Goal: Information Seeking & Learning: Find contact information

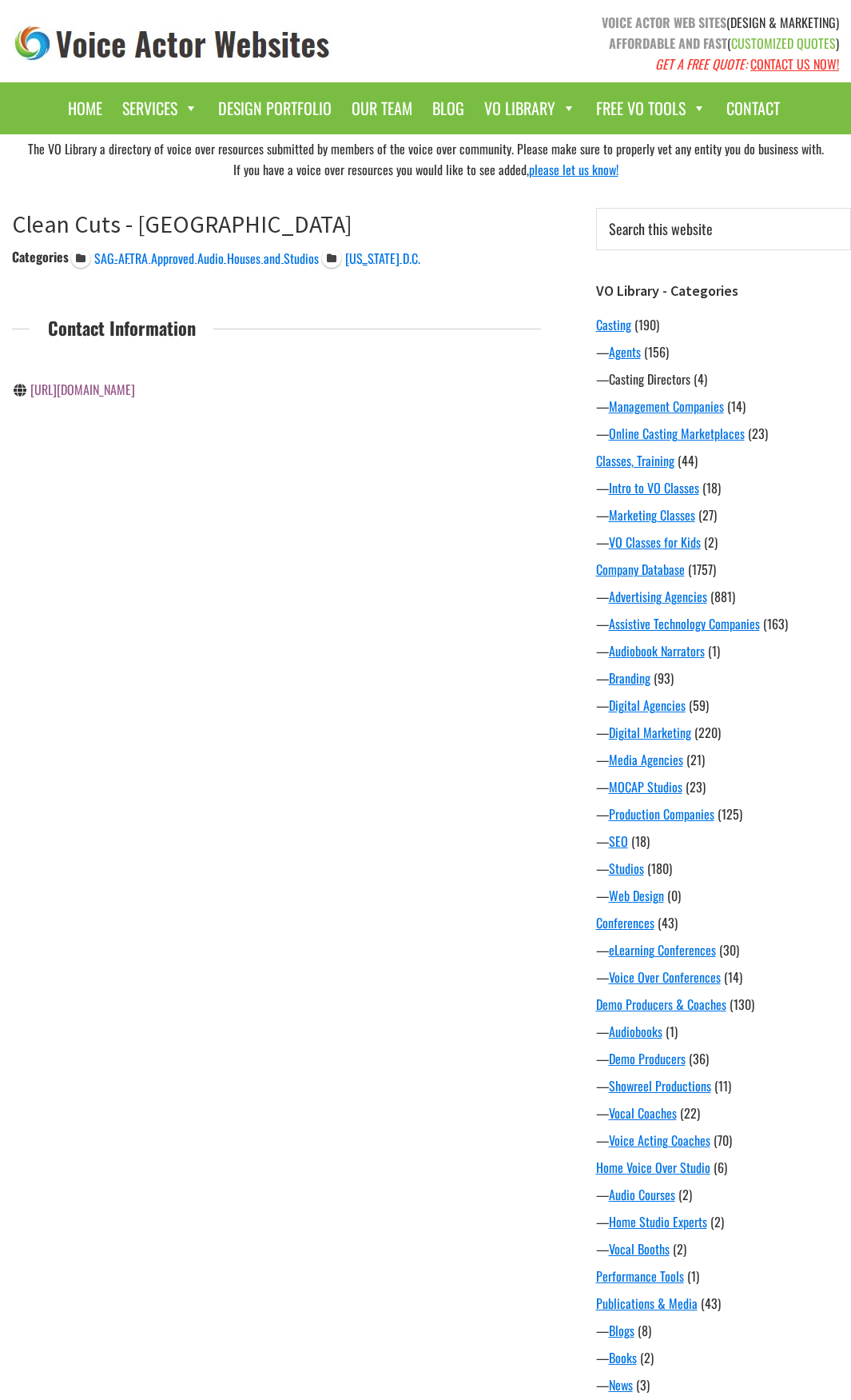
click at [623, 380] on link "Casting Directors" at bounding box center [649, 379] width 82 height 19
click at [278, 257] on span "SAG-AFTRA Approved Audio Houses and Studios" at bounding box center [206, 258] width 224 height 19
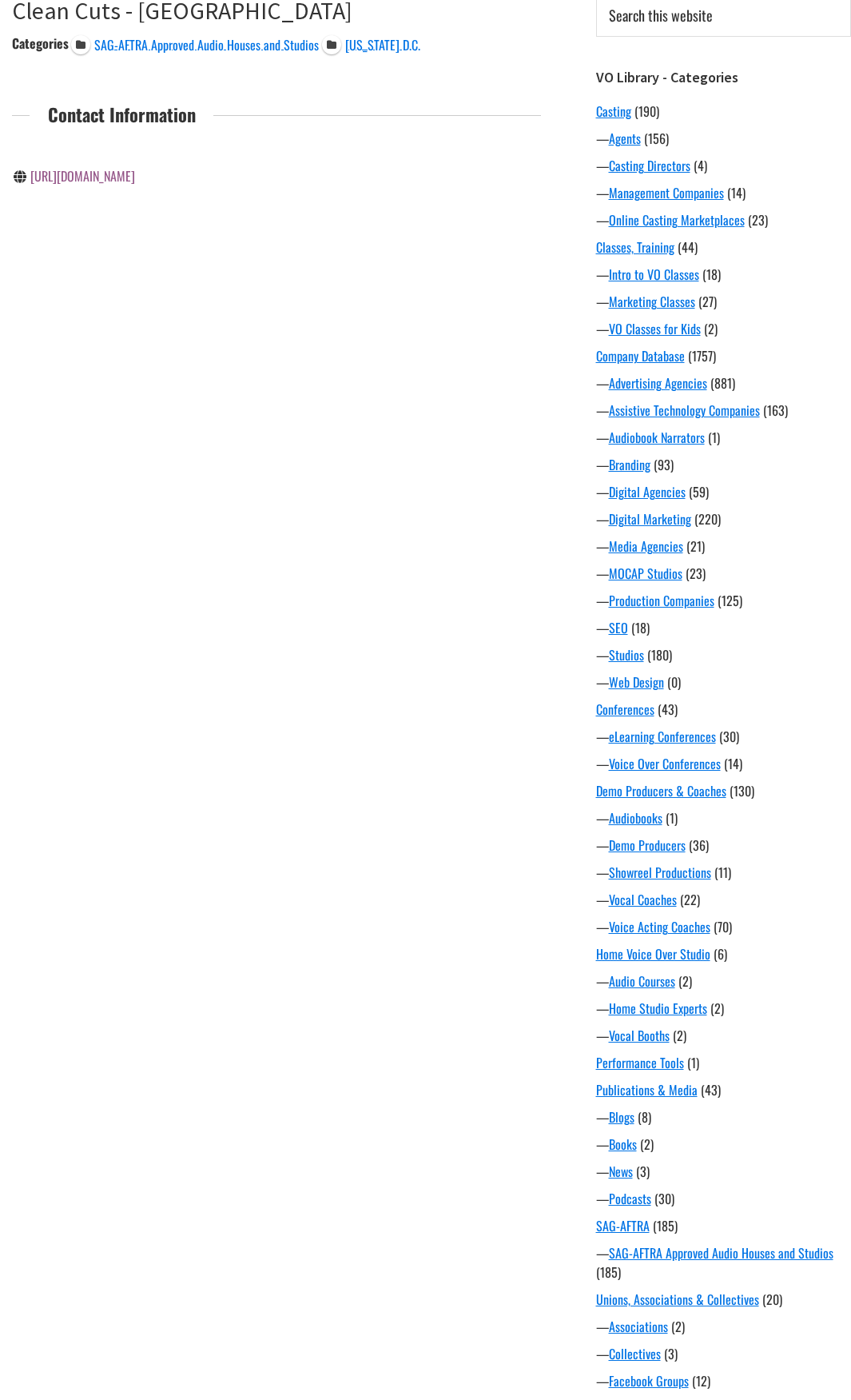
scroll to position [216, 0]
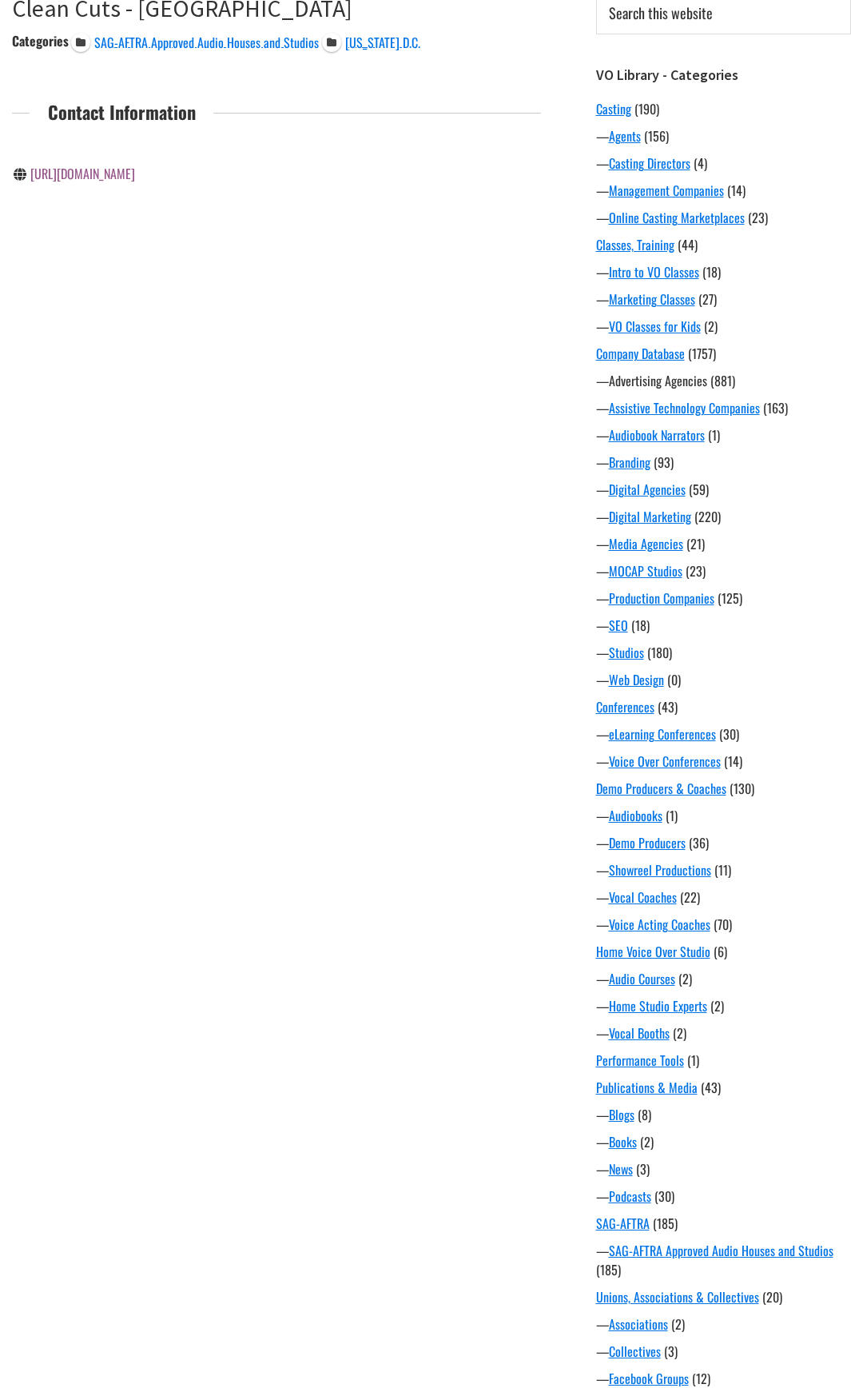
click at [678, 385] on link "Advertising Agencies" at bounding box center [658, 380] width 98 height 19
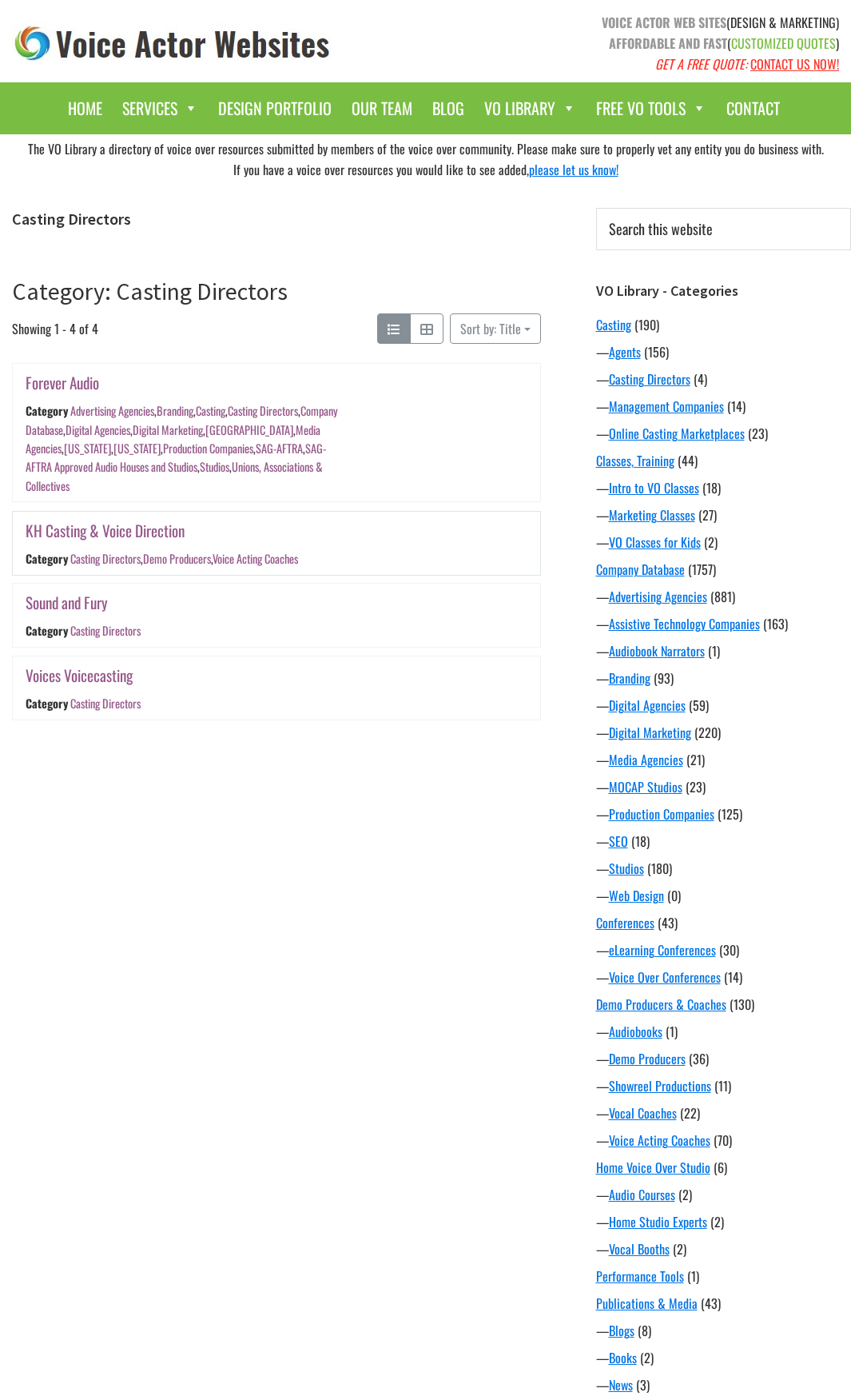
click at [473, 554] on div "KH Casting & Voice Direction Category Casting Directors , Demo Producers , Voic…" at bounding box center [277, 543] width 528 height 63
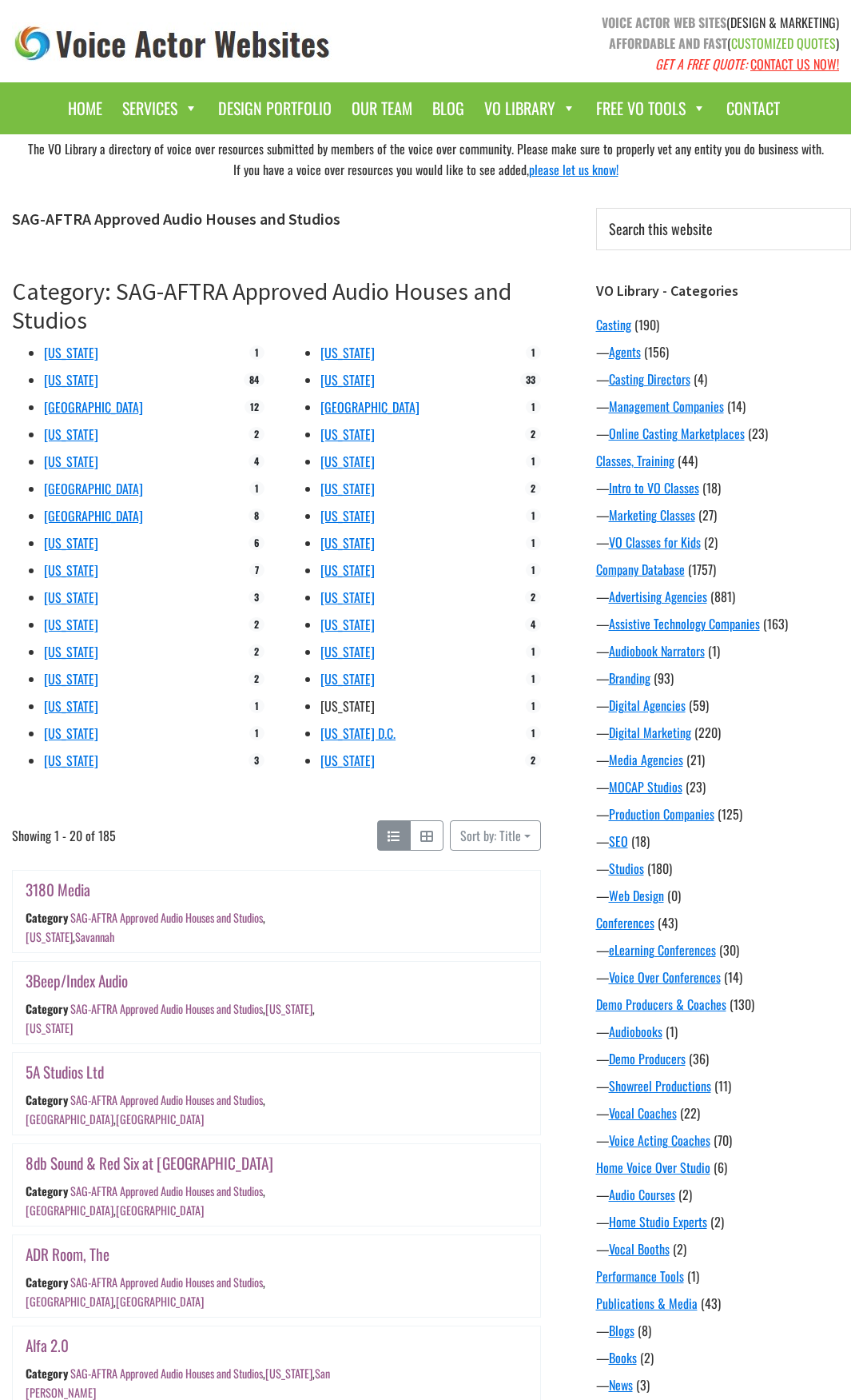
click at [336, 708] on link "Washington" at bounding box center [347, 706] width 54 height 19
click at [68, 378] on link "California" at bounding box center [71, 380] width 54 height 19
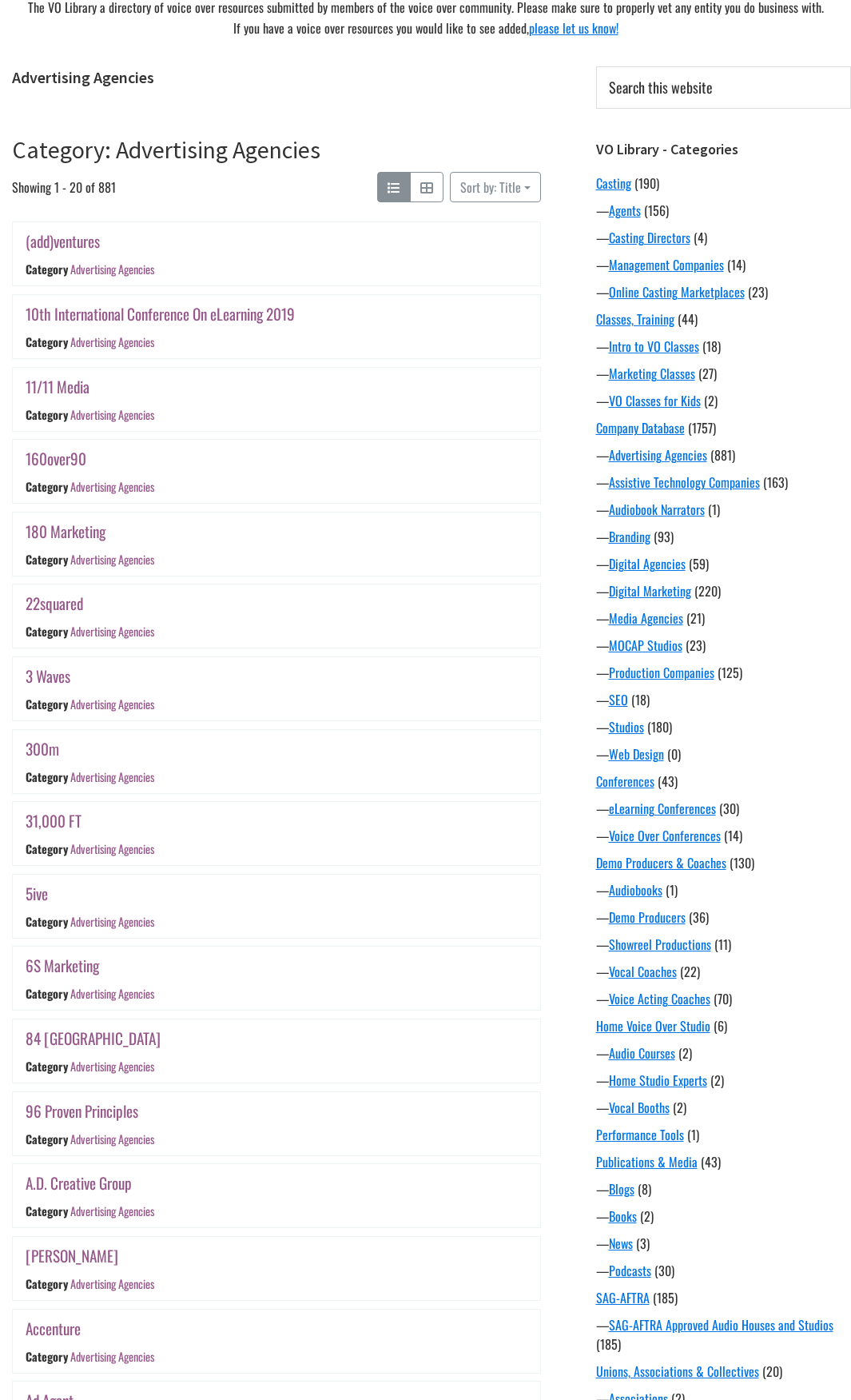
scroll to position [637, 0]
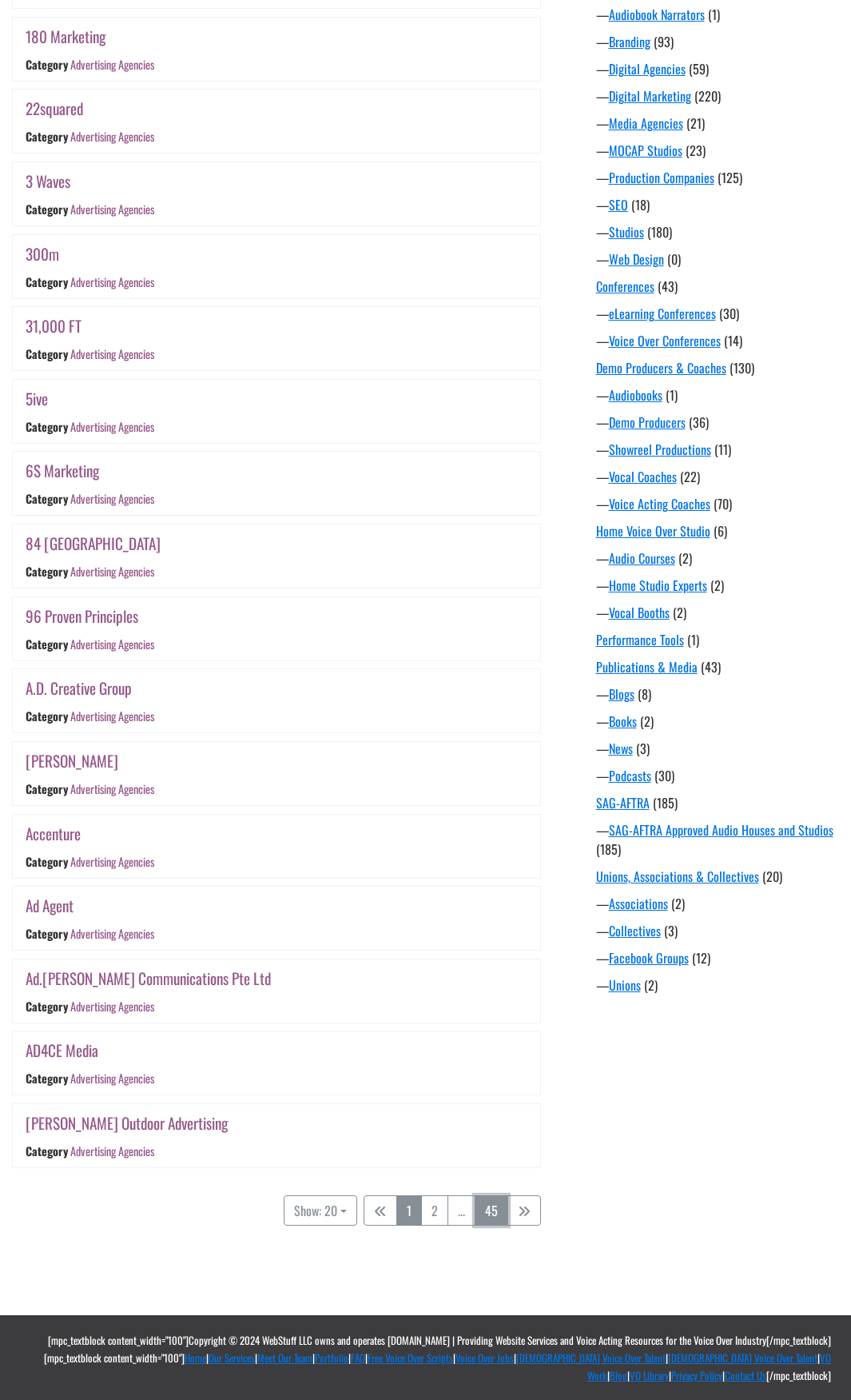
click at [491, 1217] on link "45" at bounding box center [491, 1210] width 34 height 30
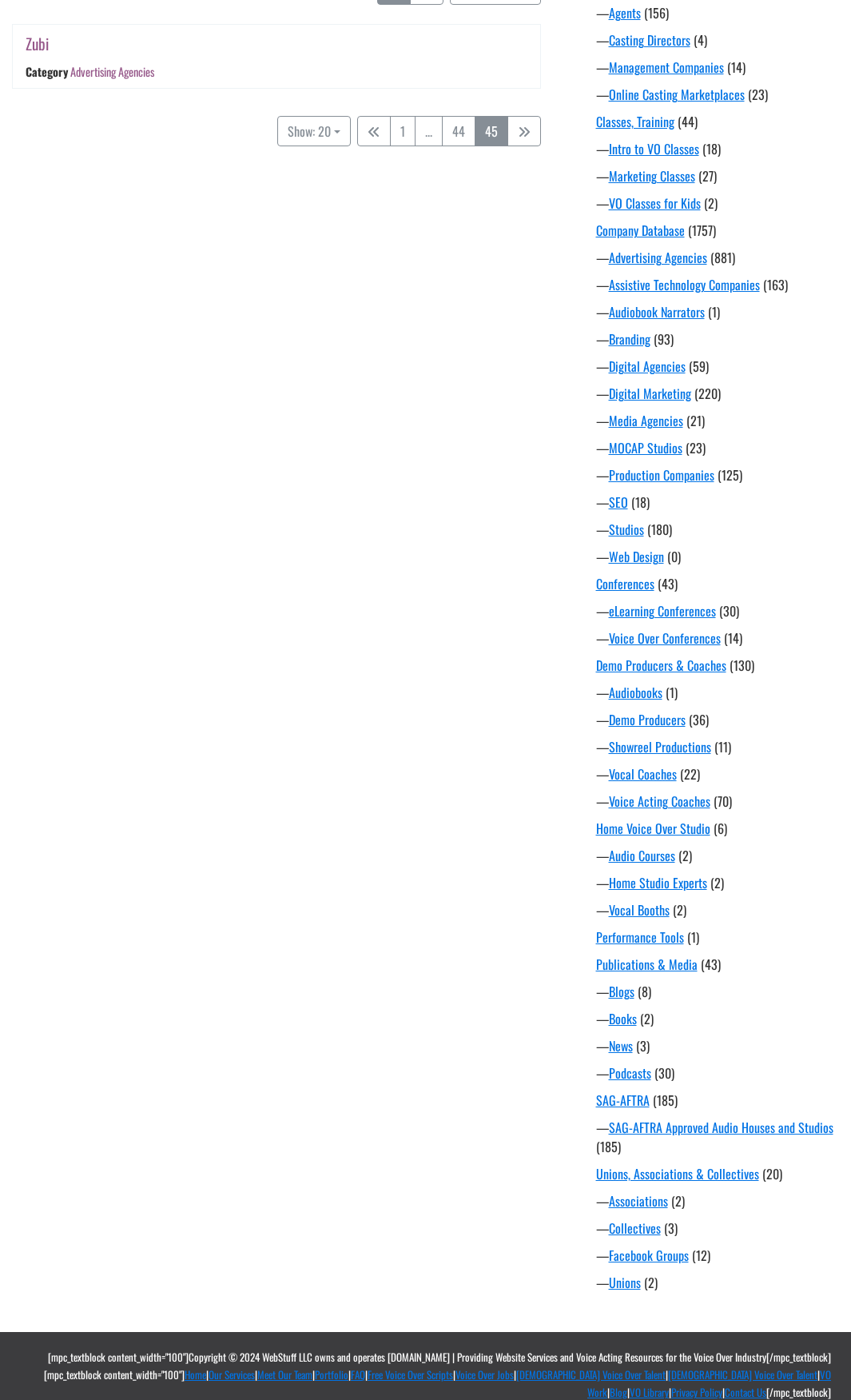
scroll to position [313, 0]
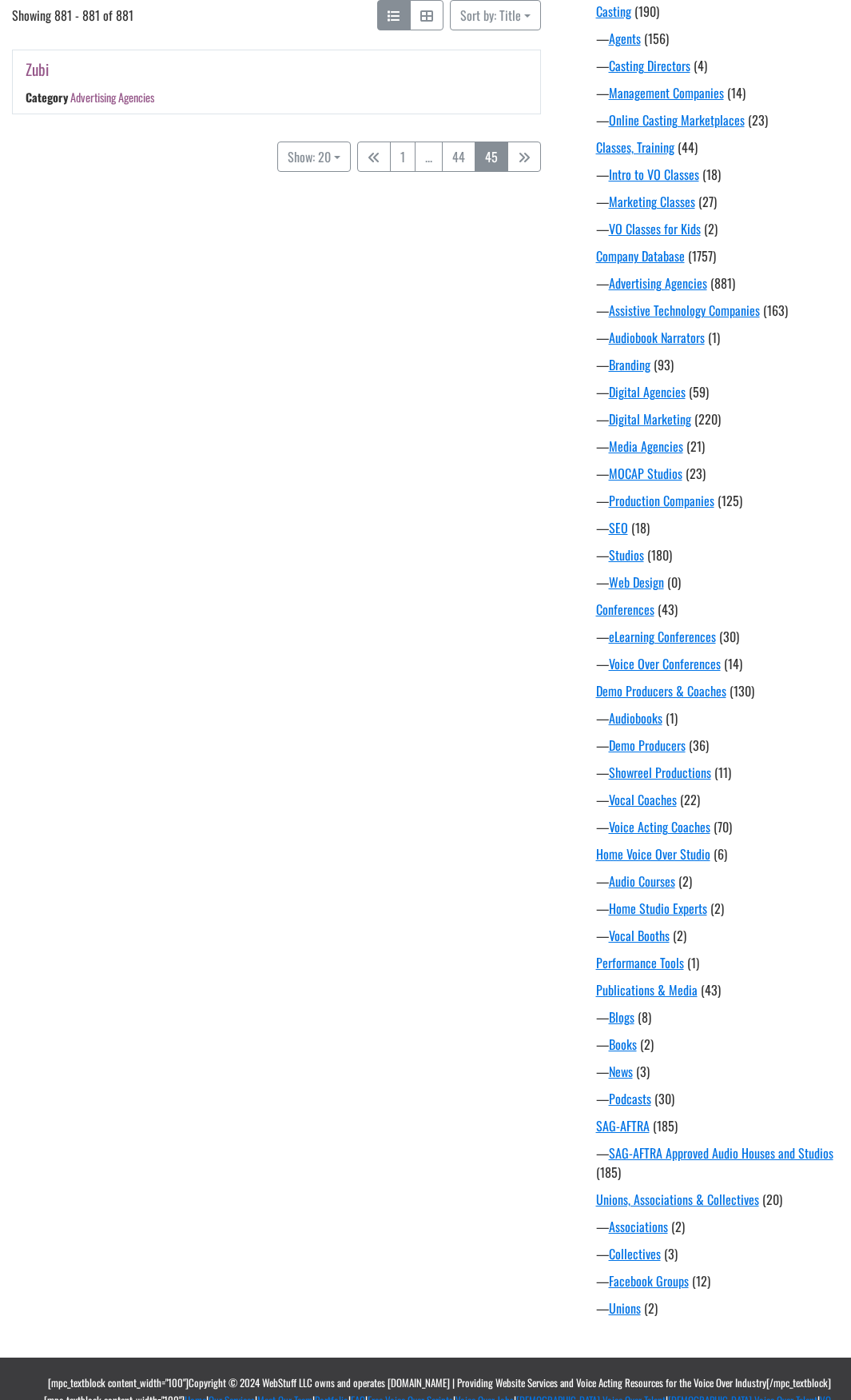
click at [45, 73] on link "Zubi" at bounding box center [37, 69] width 23 height 23
click at [464, 151] on link "44" at bounding box center [459, 156] width 34 height 30
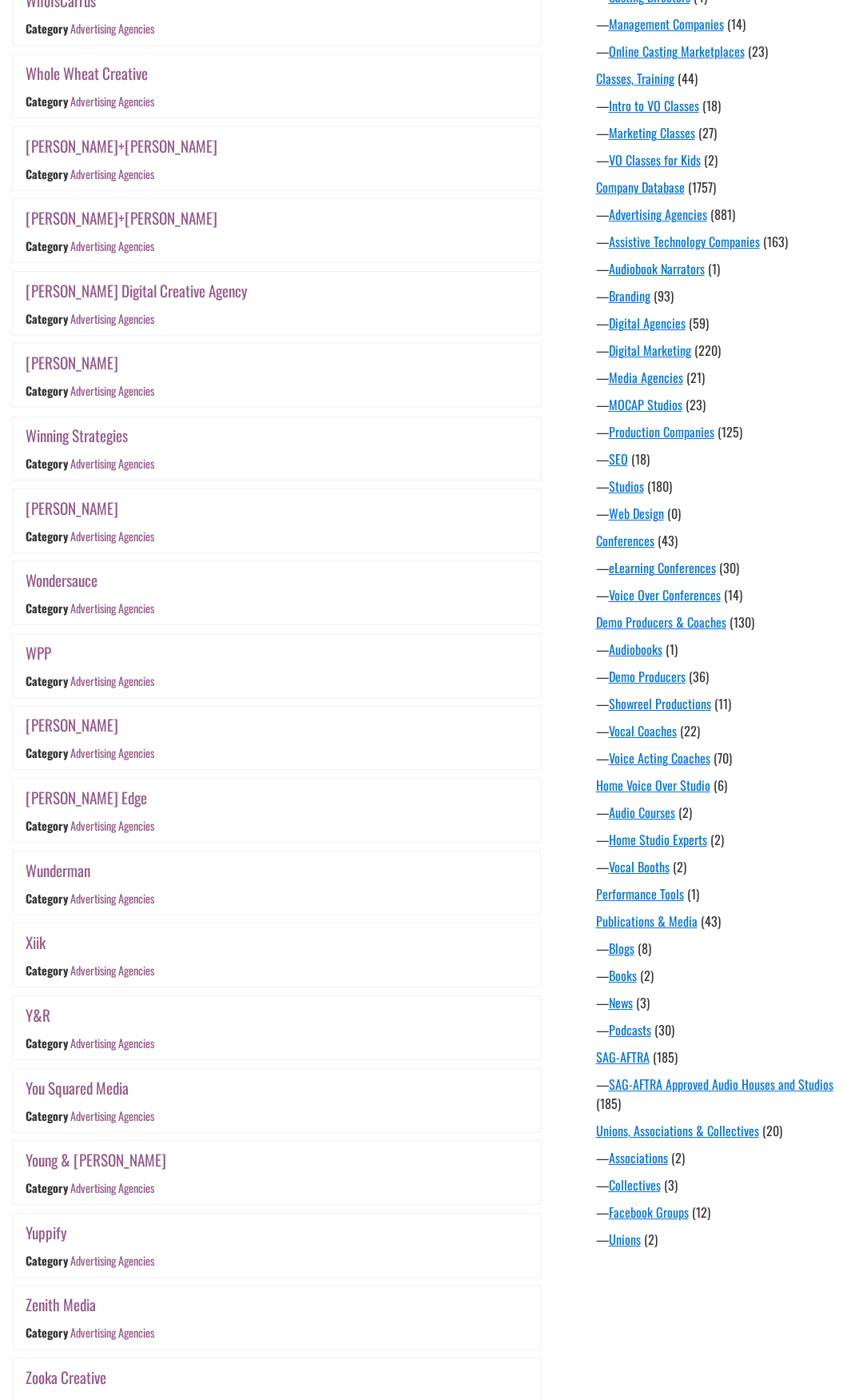
scroll to position [637, 0]
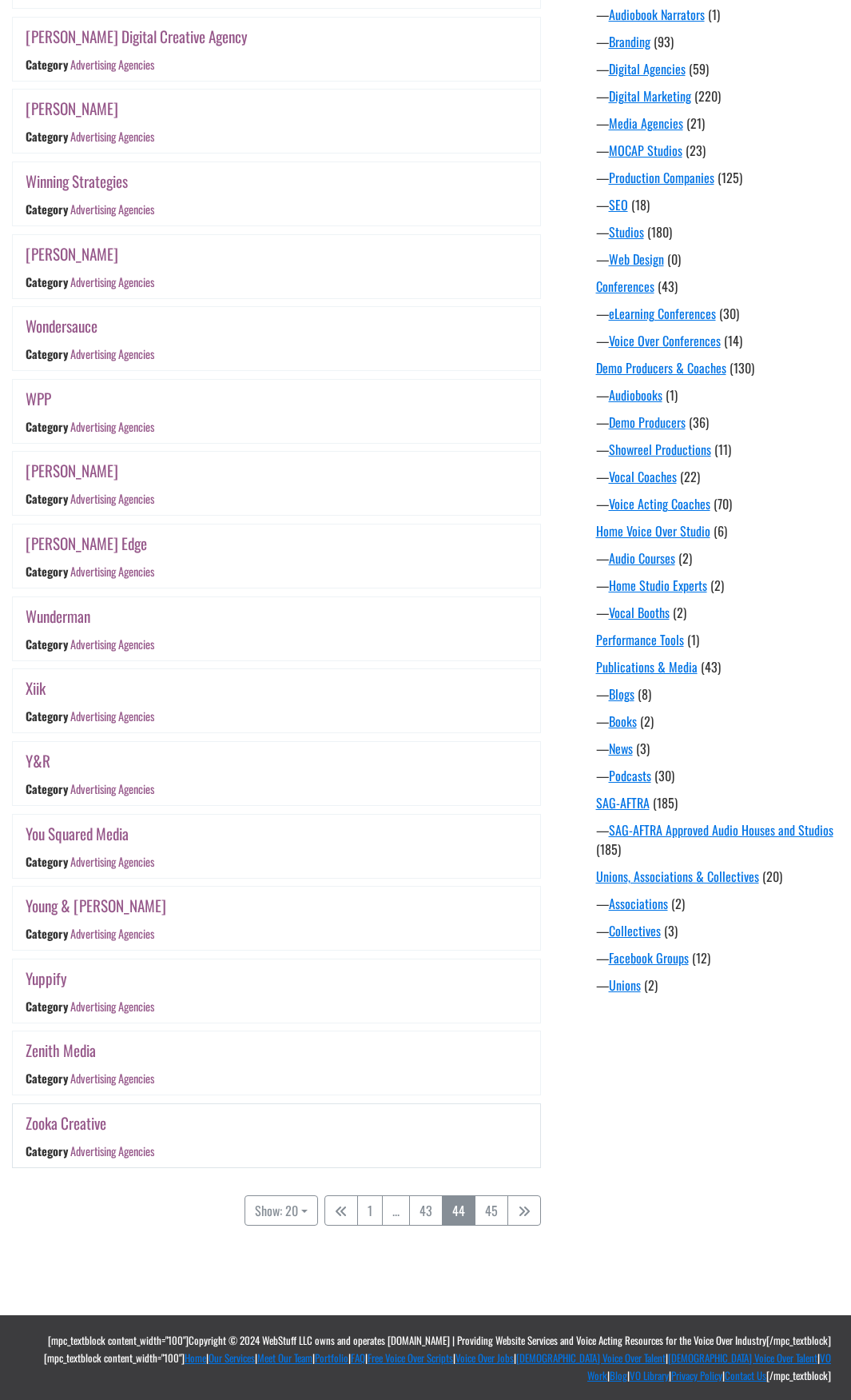
click at [139, 1151] on link "Advertising Agencies" at bounding box center [112, 1151] width 84 height 16
click at [117, 1153] on link "Advertising Agencies" at bounding box center [112, 1151] width 84 height 16
click at [82, 1127] on link "Zooka Creative" at bounding box center [66, 1122] width 81 height 23
click at [81, 1056] on link "Zenith Media" at bounding box center [61, 1050] width 71 height 23
click at [51, 981] on link "Yuppify" at bounding box center [47, 978] width 41 height 23
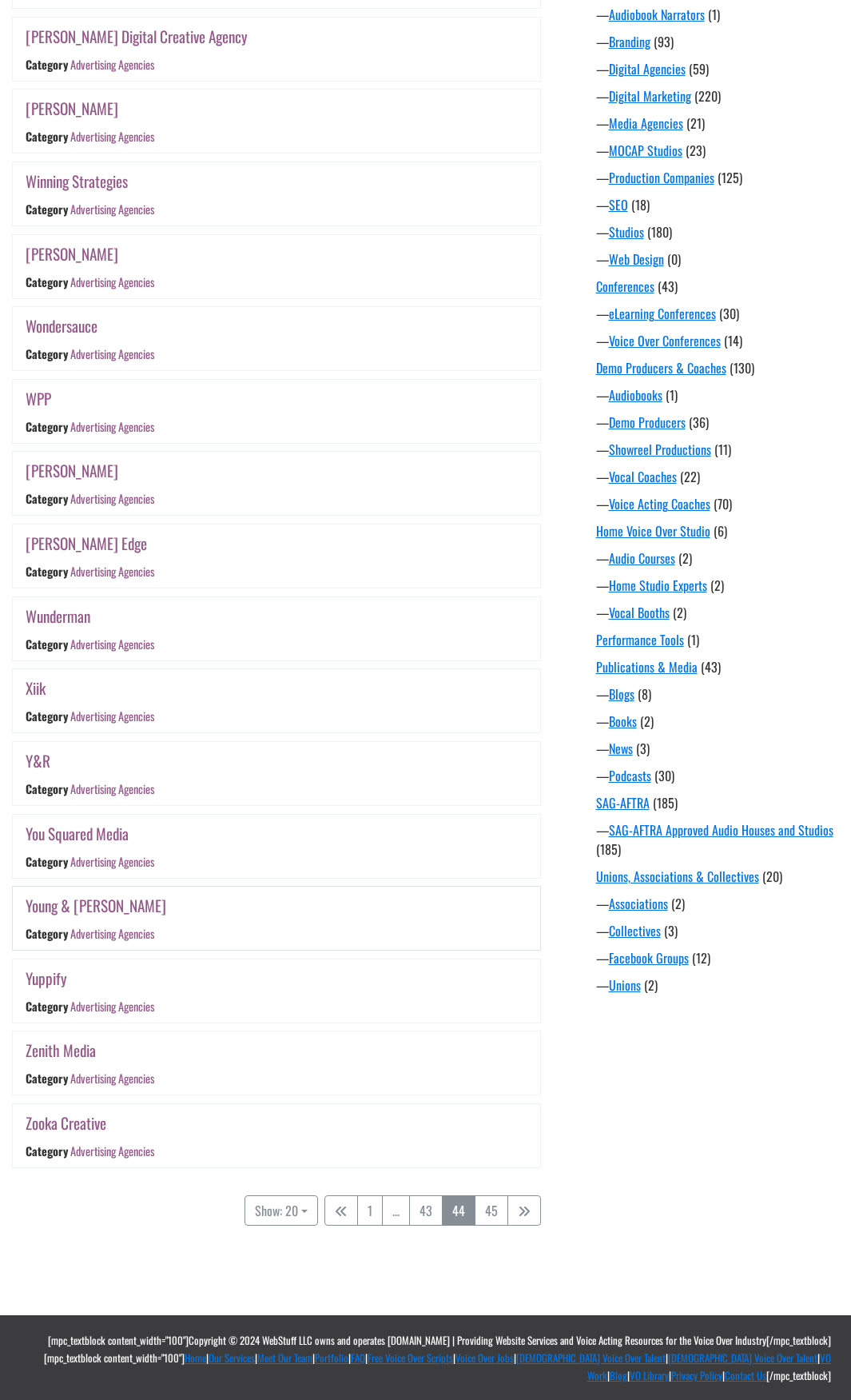
click at [98, 909] on link "Young & Laramore" at bounding box center [96, 905] width 141 height 23
click at [92, 839] on link "You Squared Media" at bounding box center [78, 833] width 103 height 23
click at [97, 789] on link "Advertising Agencies" at bounding box center [112, 788] width 84 height 16
click at [34, 761] on link "Y&R" at bounding box center [38, 761] width 25 height 23
click at [36, 688] on link "Xiik" at bounding box center [35, 687] width 20 height 23
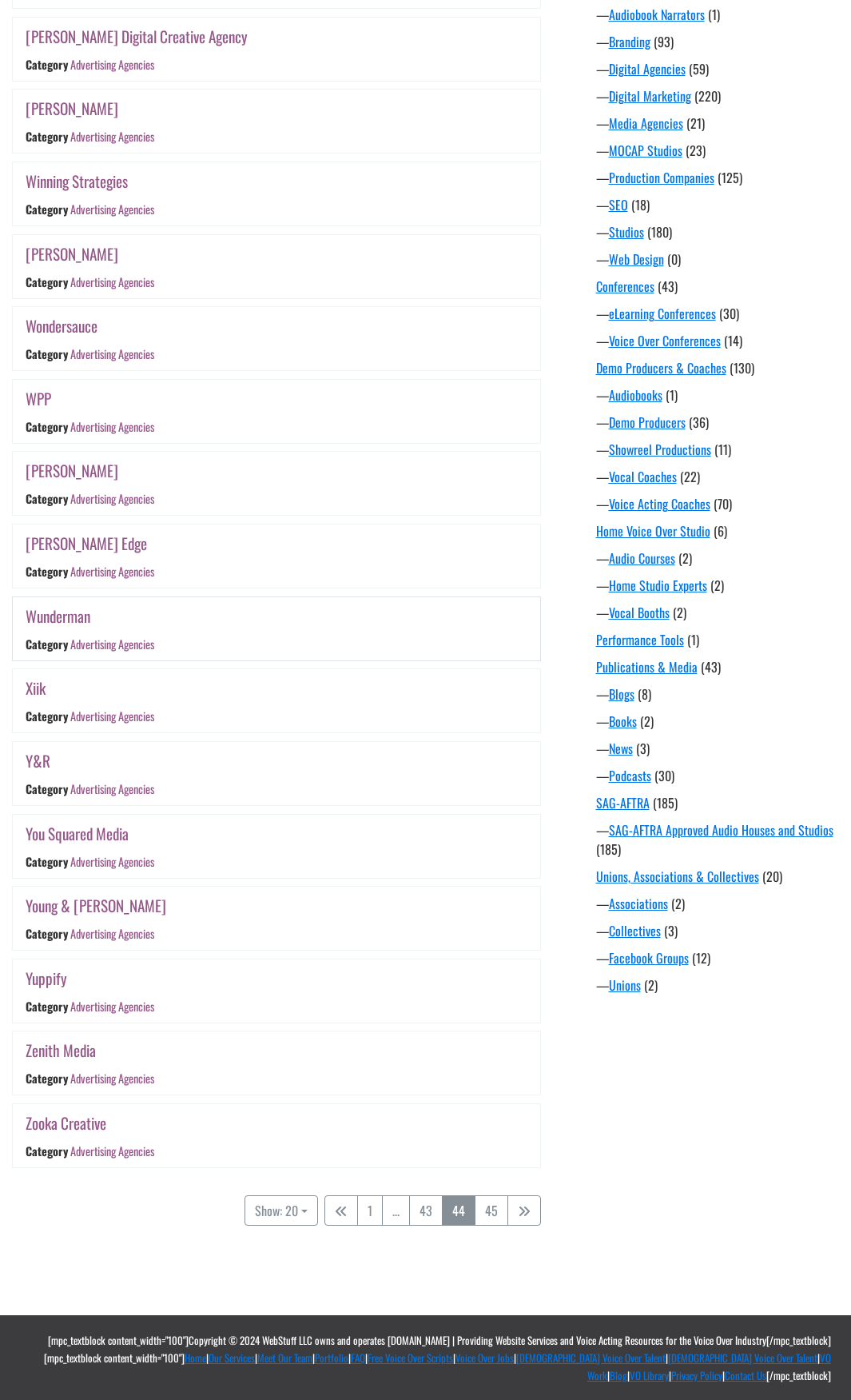
click at [70, 618] on link "Wunderman" at bounding box center [58, 616] width 65 height 23
click at [72, 545] on link "Wright Edge" at bounding box center [86, 543] width 122 height 23
click at [66, 474] on link "Wray Ward" at bounding box center [72, 470] width 93 height 23
click at [41, 400] on link "WPP" at bounding box center [39, 399] width 26 height 23
click at [84, 326] on link "Wondersauce" at bounding box center [61, 325] width 72 height 23
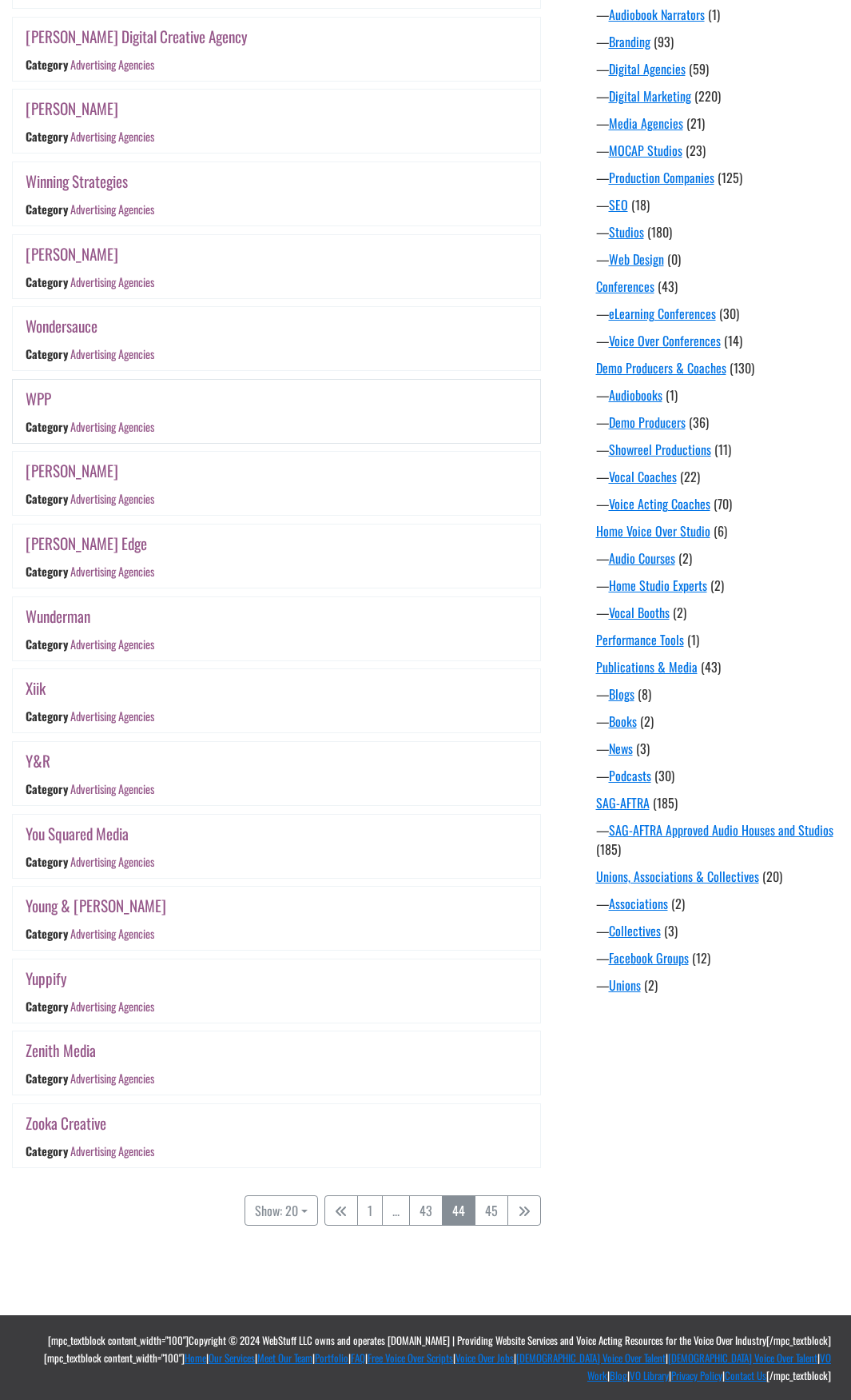
click at [40, 394] on link "WPP" at bounding box center [39, 399] width 26 height 23
click at [64, 324] on link "Wondersauce" at bounding box center [61, 325] width 72 height 23
click at [75, 256] on link "Wolff Olins" at bounding box center [72, 254] width 93 height 23
click at [106, 186] on link "Winning Strategies" at bounding box center [77, 181] width 103 height 23
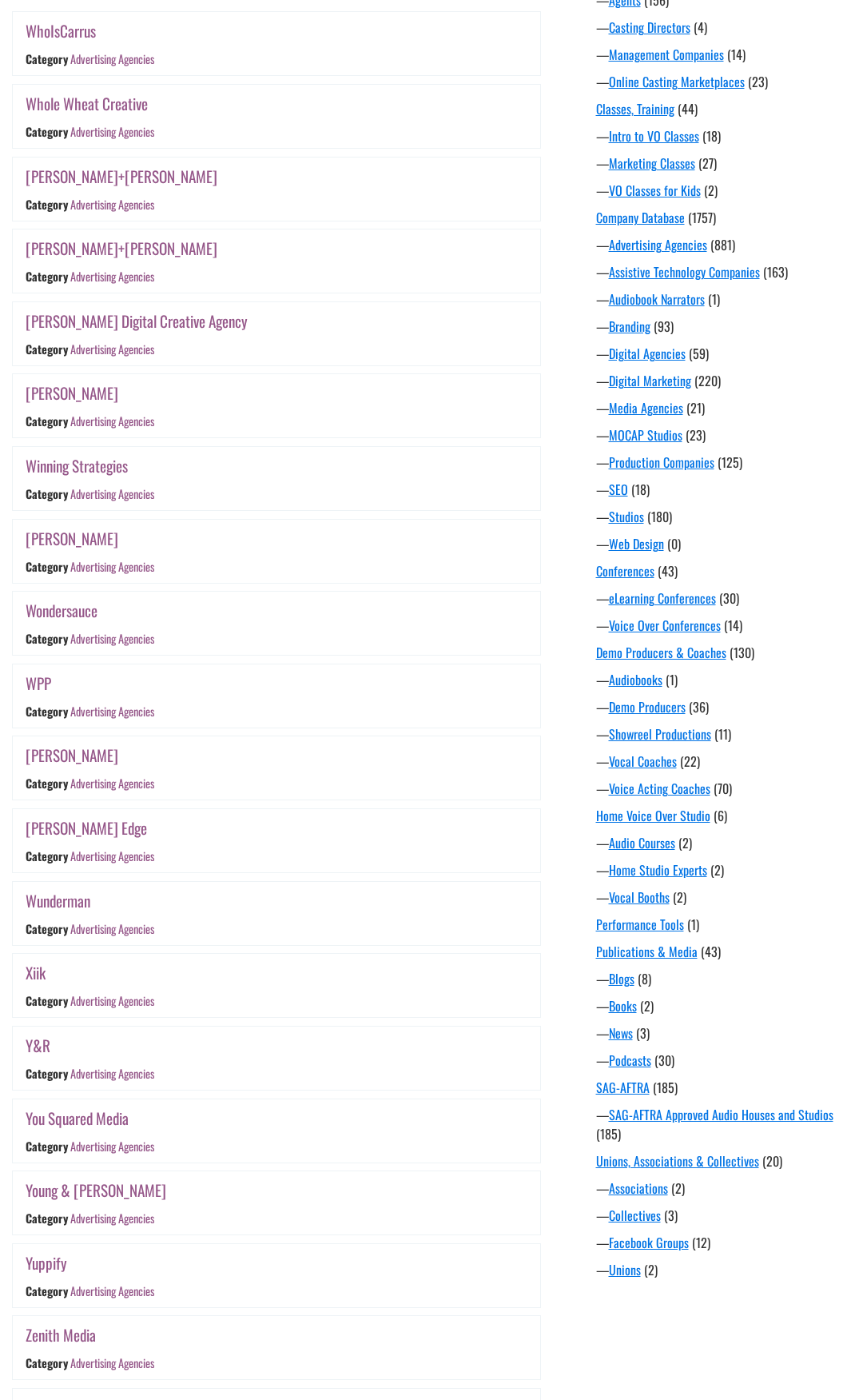
scroll to position [0, 0]
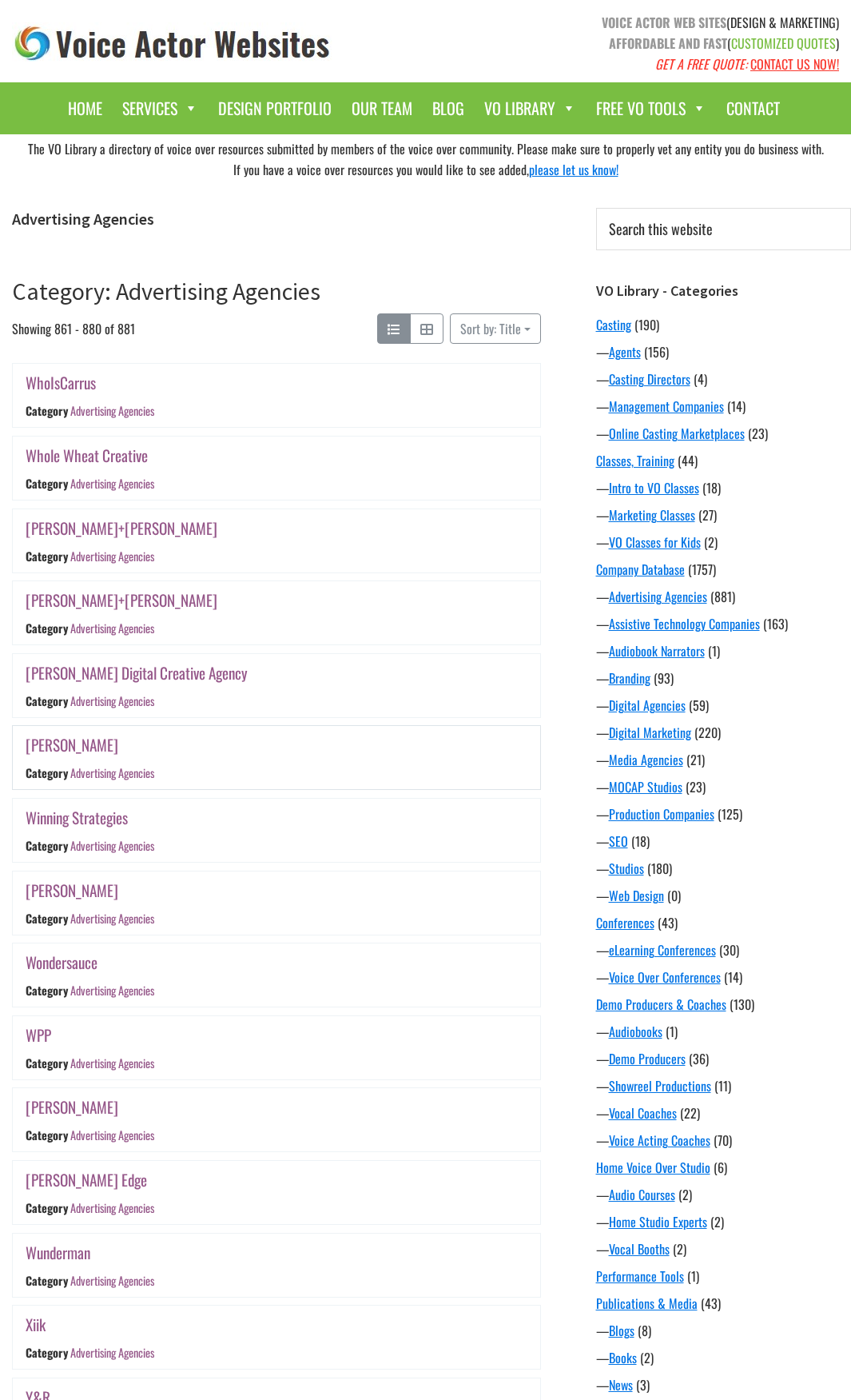
click at [84, 748] on link "Williams Randall" at bounding box center [72, 744] width 93 height 23
click at [199, 677] on link "William Fraser Digital Creative Agency" at bounding box center [137, 673] width 222 height 23
click at [97, 596] on link "Wieden+Kennedy" at bounding box center [122, 600] width 191 height 23
drag, startPoint x: 211, startPoint y: 461, endPoint x: 5, endPoint y: 458, distance: 206.0
click at [5, 458] on main "Advertising Agencies Category: Advertising Agencies Filter Showing 861 - 880 of…" at bounding box center [276, 1067] width 553 height 1767
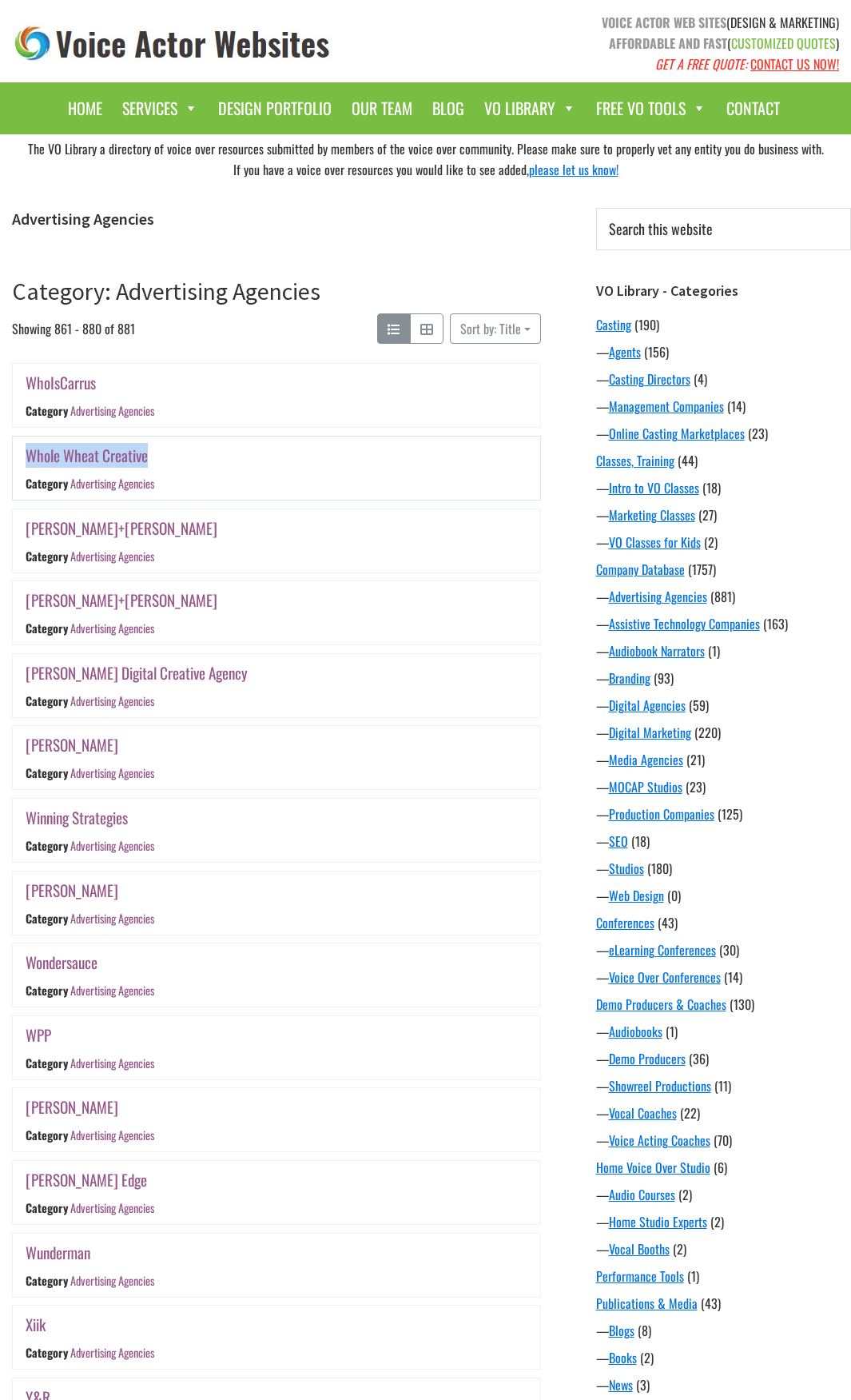
click at [104, 451] on link "Whole Wheat Creative" at bounding box center [87, 455] width 122 height 23
click at [72, 386] on link "WhoIsCarrus" at bounding box center [61, 382] width 71 height 23
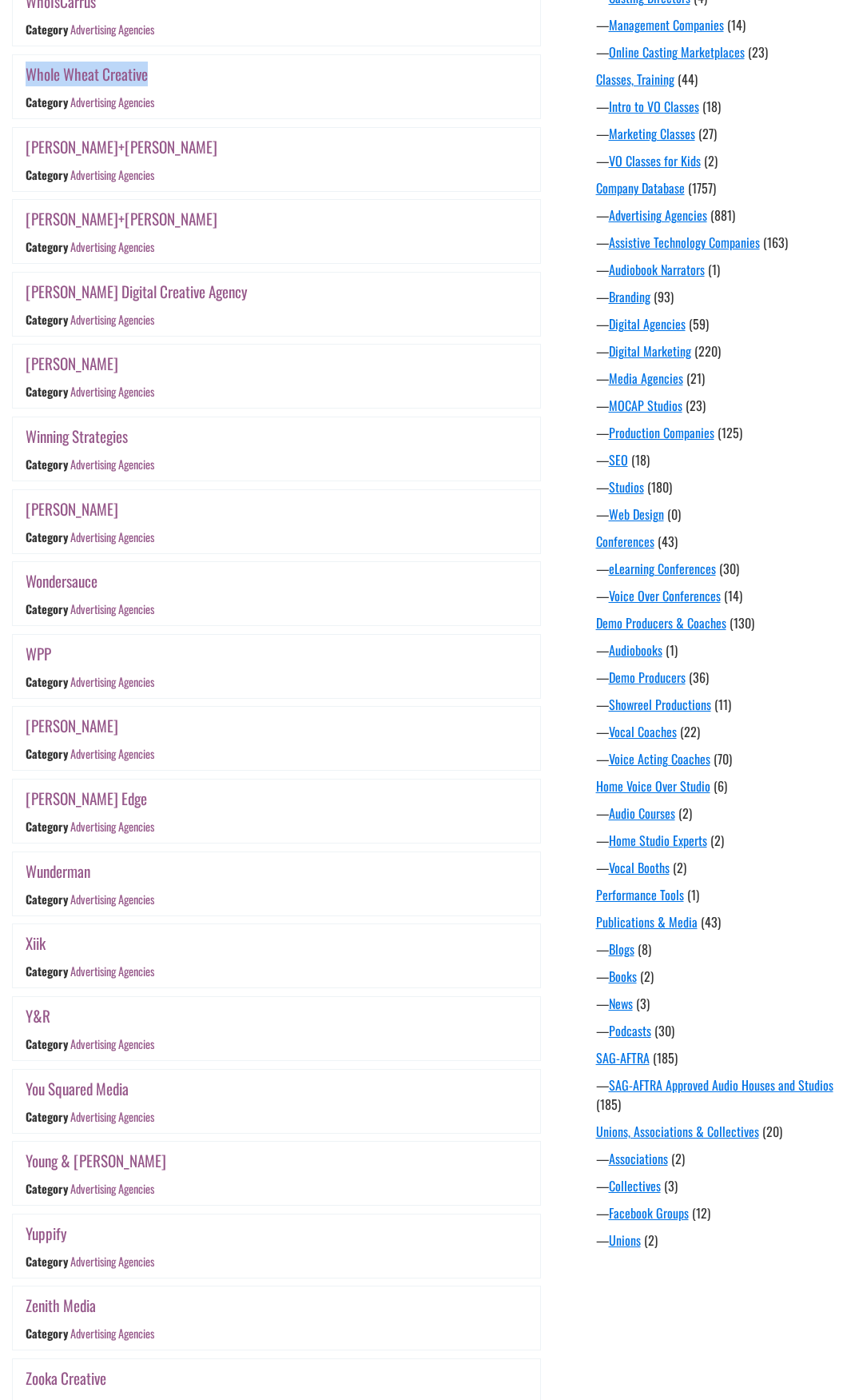
scroll to position [637, 0]
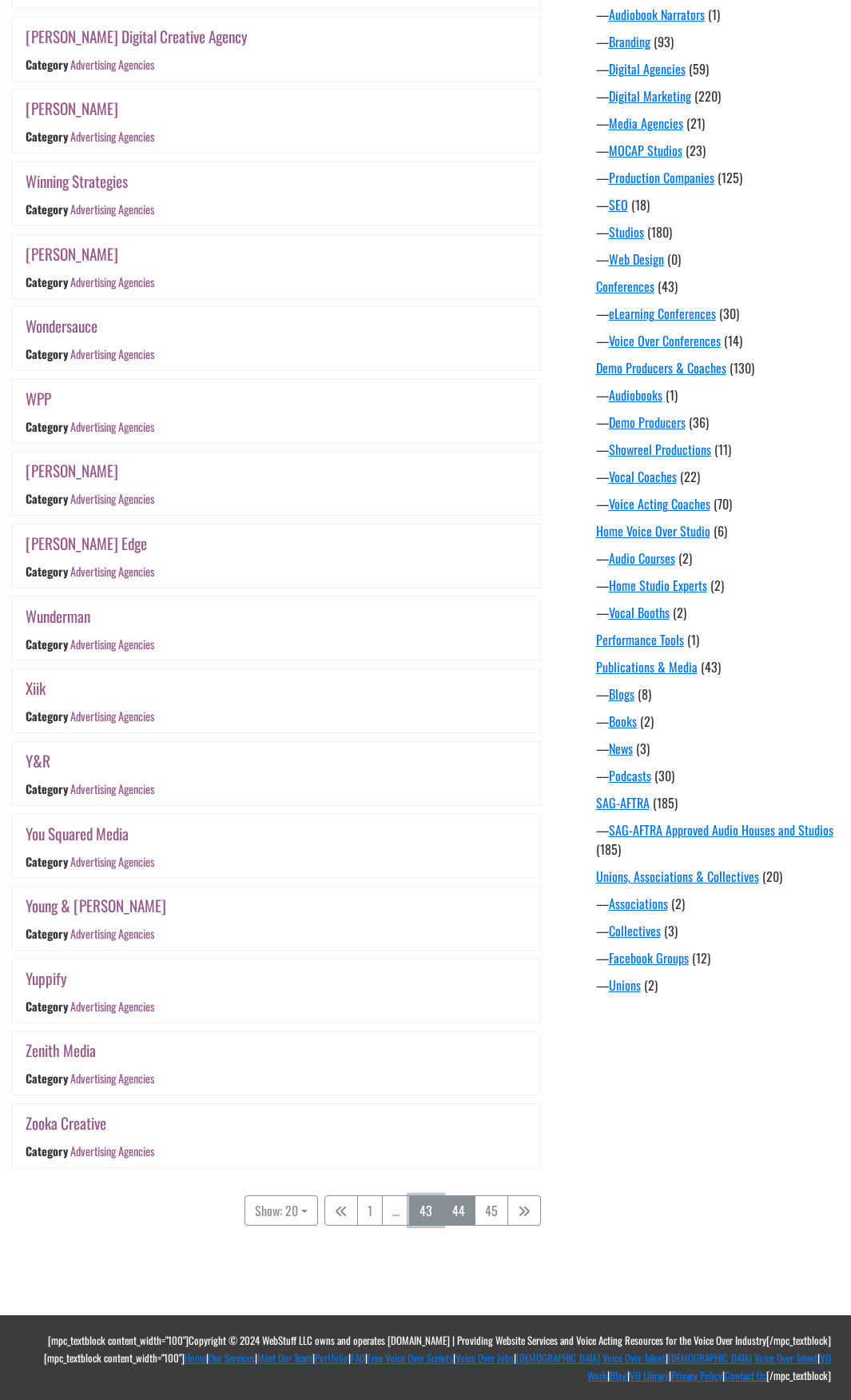
click at [421, 1204] on link "43" at bounding box center [426, 1210] width 34 height 30
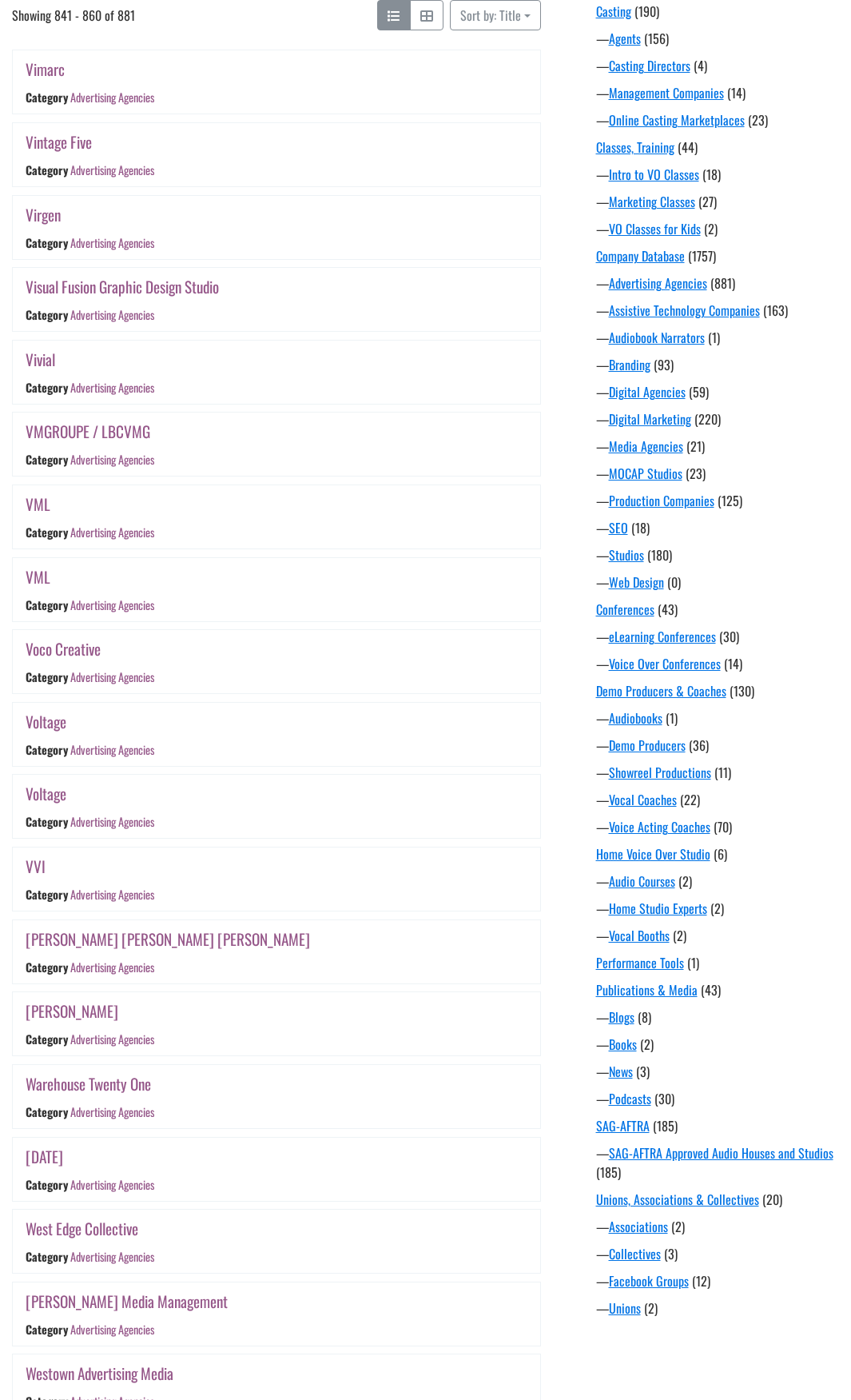
scroll to position [637, 0]
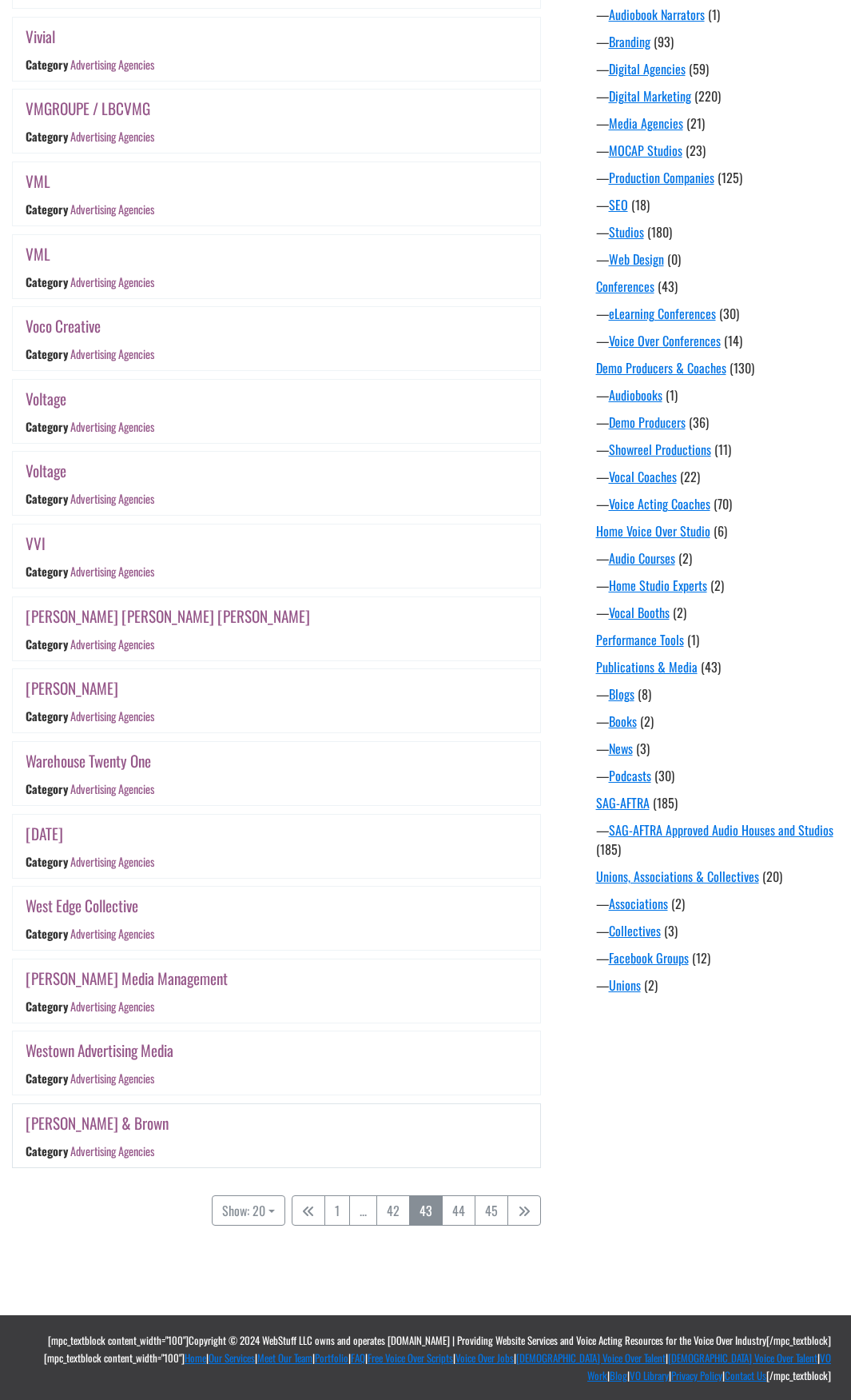
click at [94, 1123] on link "Westrum & Brown" at bounding box center [97, 1122] width 143 height 23
click at [110, 1052] on link "Westown Advertising Media" at bounding box center [99, 1050] width 147 height 23
click at [164, 981] on link "Westbrook Media Management" at bounding box center [127, 978] width 203 height 23
click at [109, 907] on link "West Edge Collective" at bounding box center [82, 905] width 113 height 23
click at [63, 839] on link "Wednesday" at bounding box center [45, 833] width 38 height 23
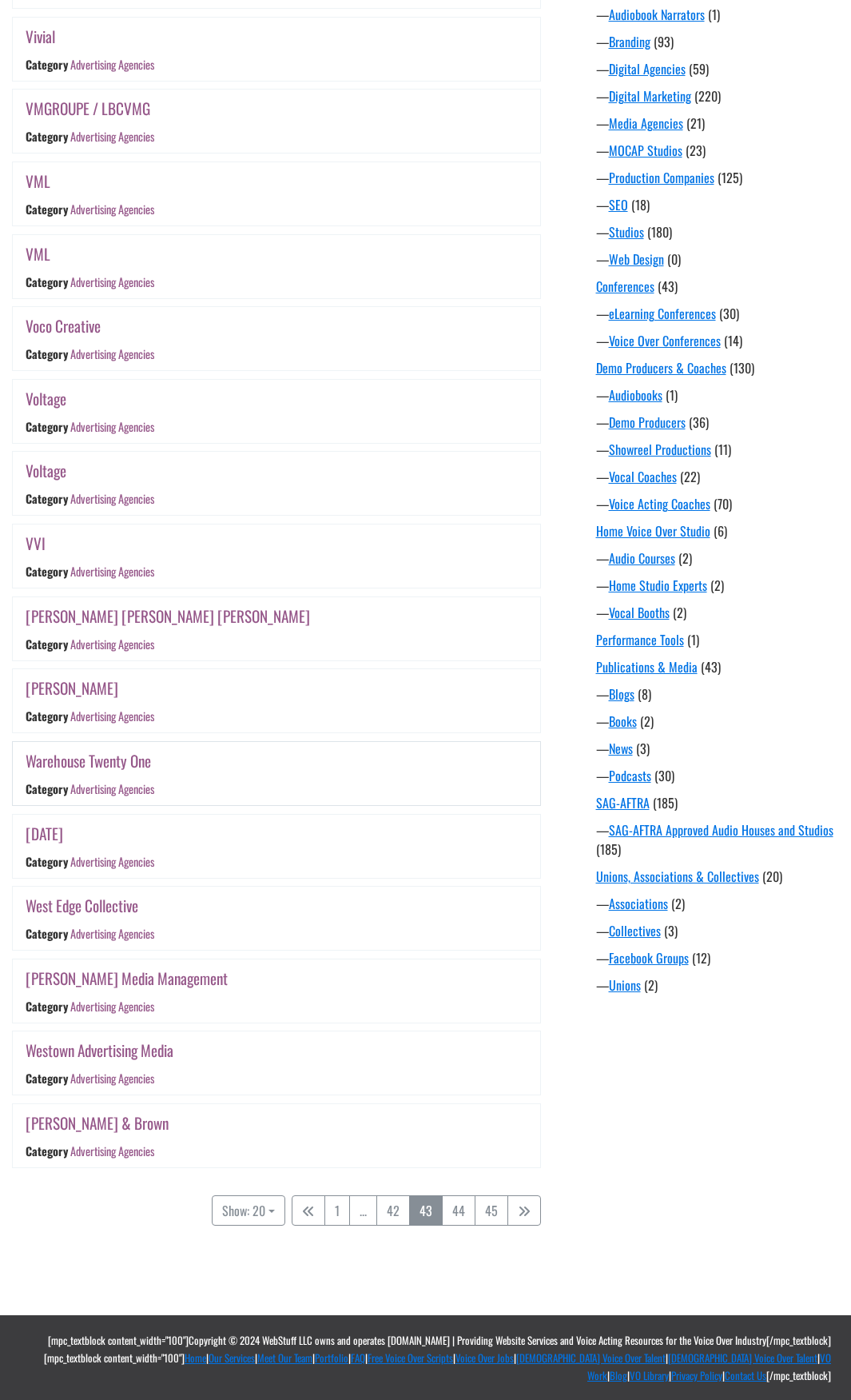
click at [84, 767] on link "Warehouse Twenty One" at bounding box center [89, 761] width 126 height 23
click at [93, 691] on link "Walsh Sheppard" at bounding box center [72, 687] width 93 height 23
click at [99, 615] on link "Wallwork Curry Mckenna" at bounding box center [168, 616] width 285 height 23
click at [36, 542] on link "VVI" at bounding box center [35, 543] width 20 height 23
click at [49, 468] on link "Voltage" at bounding box center [46, 470] width 41 height 23
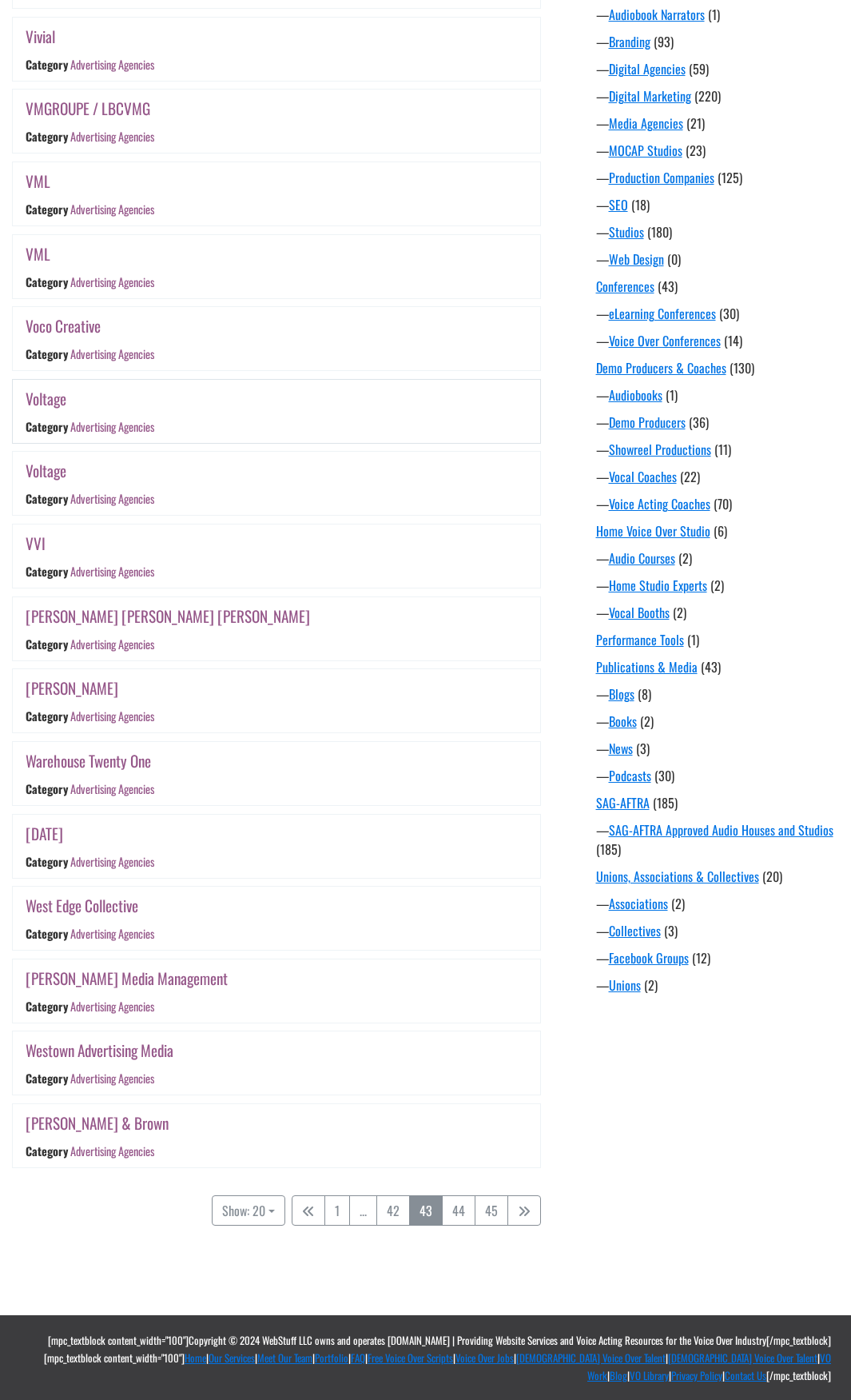
click at [49, 399] on link "Voltage" at bounding box center [46, 399] width 41 height 23
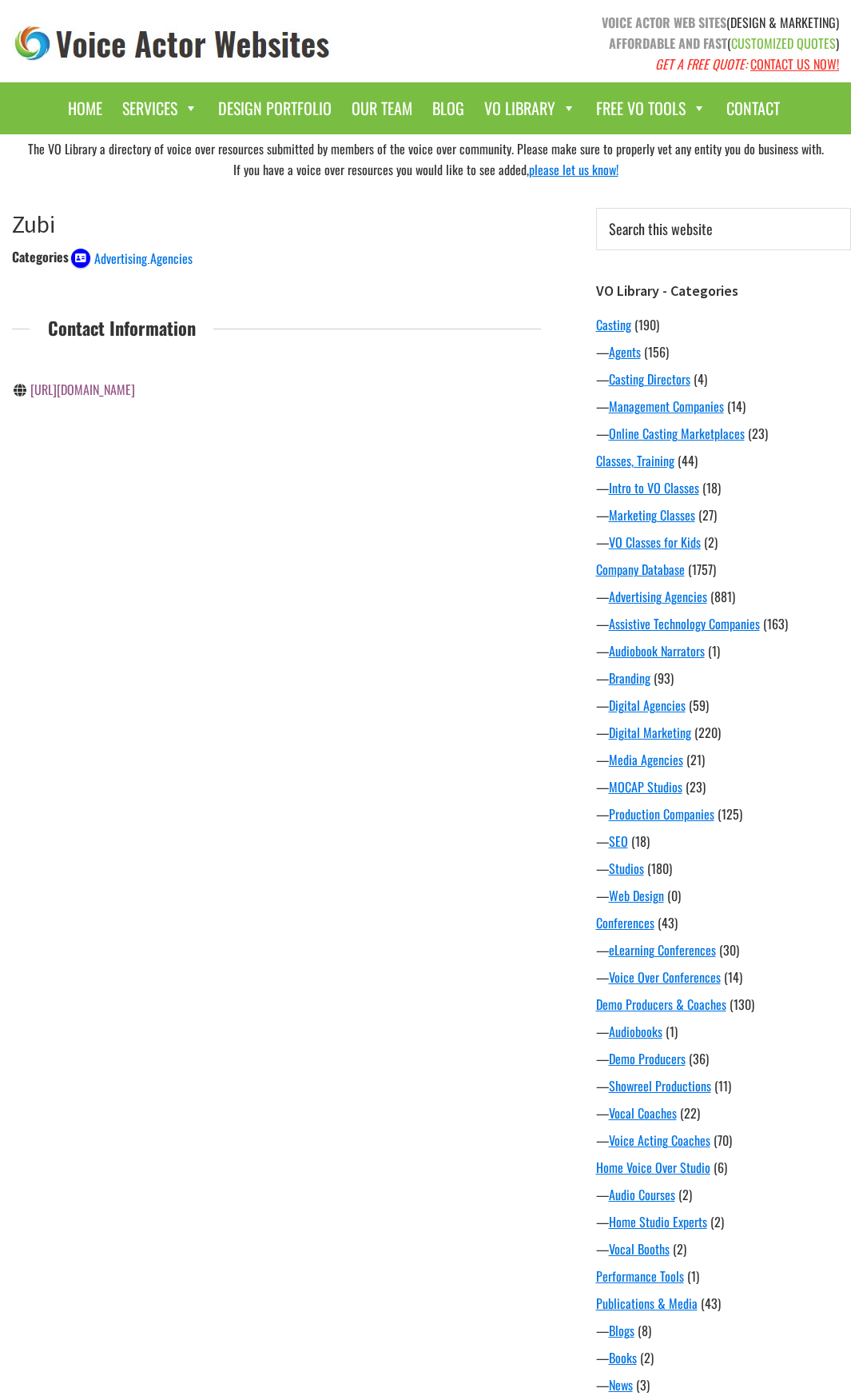
click at [100, 394] on link "[URL][DOMAIN_NAME]" at bounding box center [82, 389] width 104 height 19
click at [135, 392] on link "[URL][DOMAIN_NAME]" at bounding box center [82, 389] width 104 height 19
drag, startPoint x: 171, startPoint y: 476, endPoint x: 32, endPoint y: 477, distance: 139.0
click at [32, 477] on div "info@zenithmedia.co.uk" at bounding box center [138, 469] width 253 height 21
copy link "info@zenithmedia.co.uk"
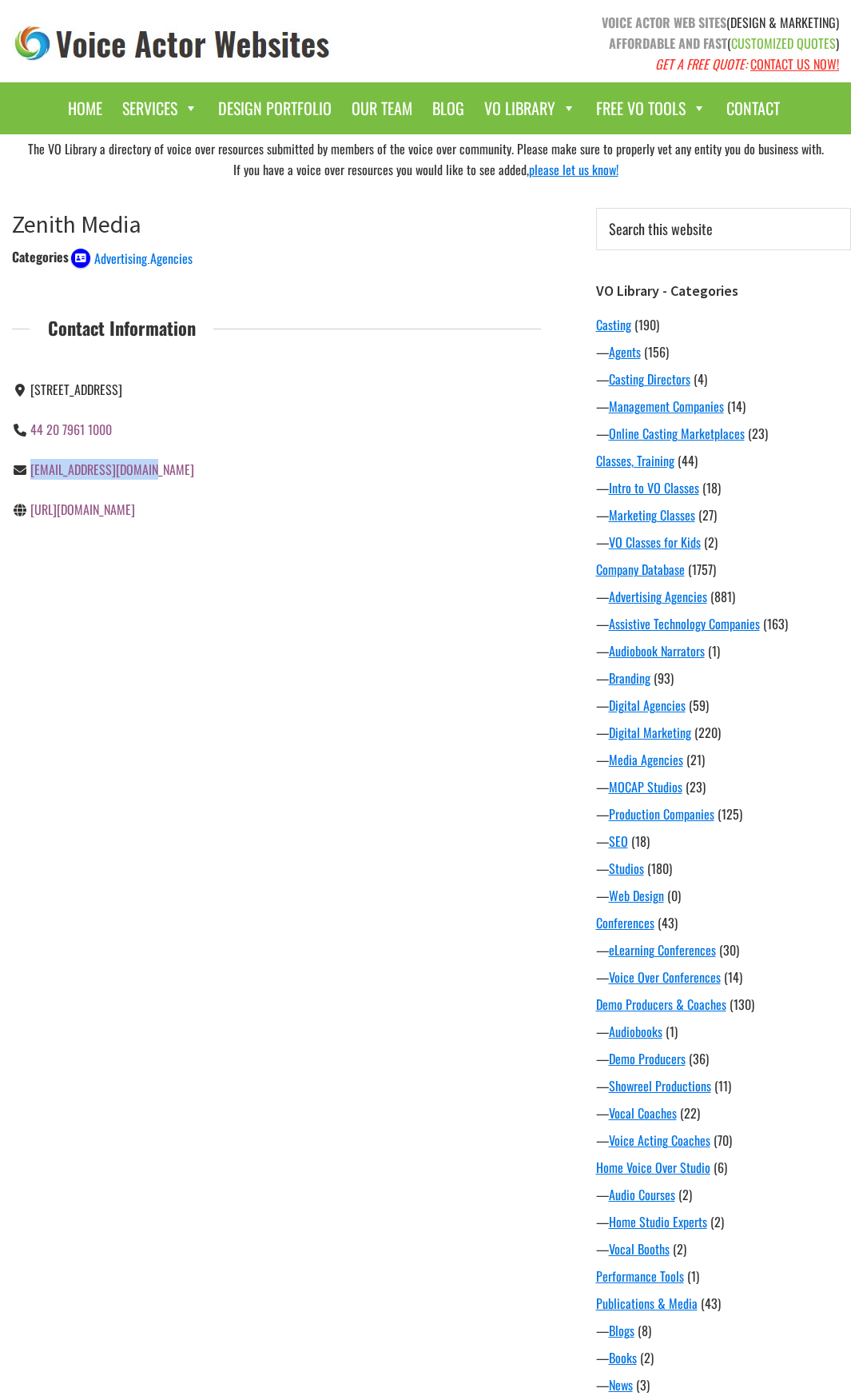
copy link "info@zenithmedia.co.uk"
drag, startPoint x: 103, startPoint y: 392, endPoint x: 116, endPoint y: 400, distance: 15.3
click at [116, 400] on div "[URL][DOMAIN_NAME]" at bounding box center [138, 389] width 253 height 40
click at [101, 391] on link "[URL][DOMAIN_NAME]" at bounding box center [82, 389] width 104 height 19
click at [135, 424] on link "http://yousquaredmedia.com/" at bounding box center [82, 430] width 104 height 19
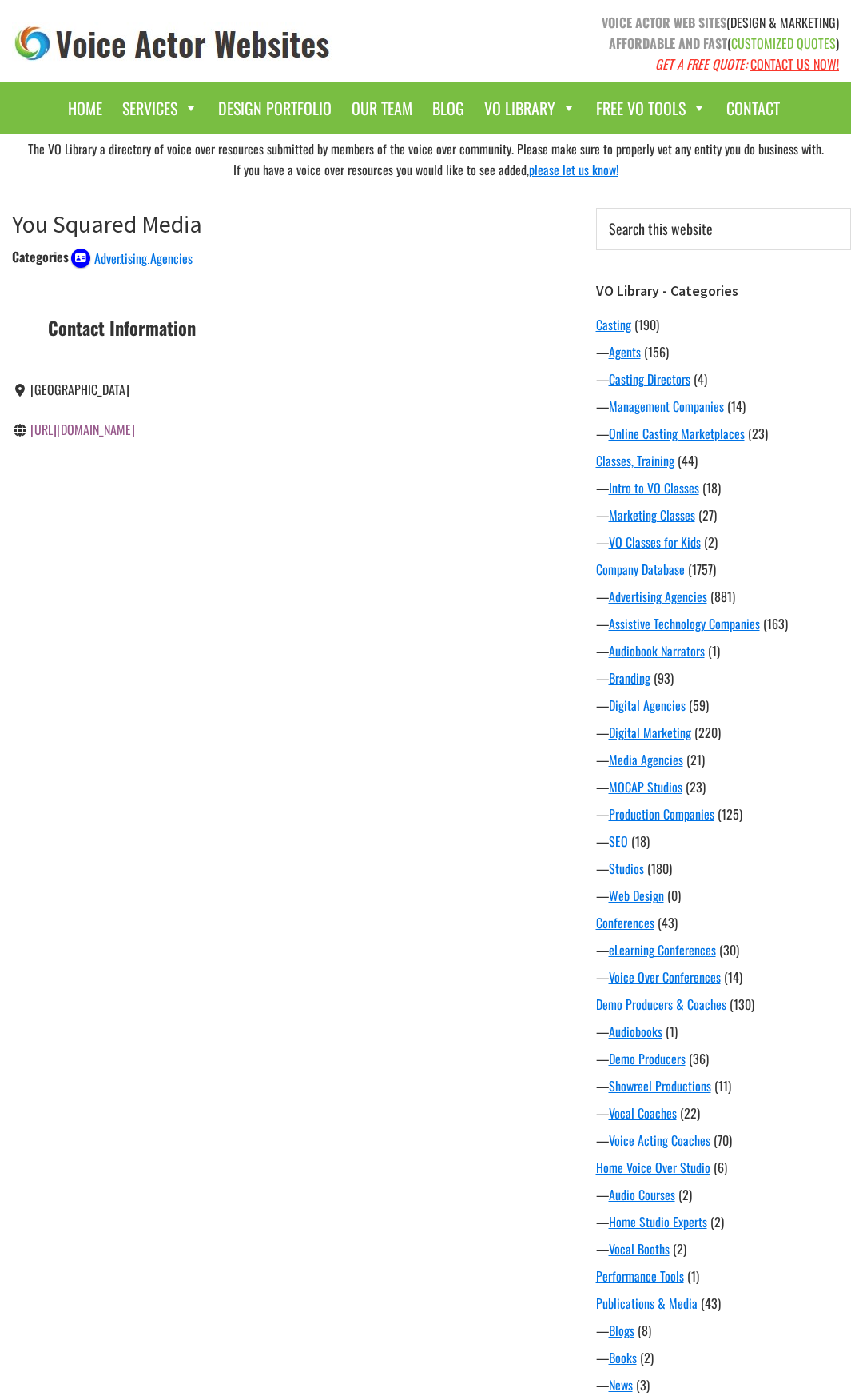
click at [400, 537] on main "You Squared Media December 15, 2020 by Voice Actor Websites Categories Advertis…" at bounding box center [276, 366] width 553 height 365
click at [104, 514] on link "https://www.yr.com" at bounding box center [82, 509] width 104 height 19
drag, startPoint x: 97, startPoint y: 474, endPoint x: 24, endPoint y: 474, distance: 73.0
click at [24, 474] on div "info@yrnyc.com" at bounding box center [138, 469] width 253 height 21
copy div "info@yrnyc.com"
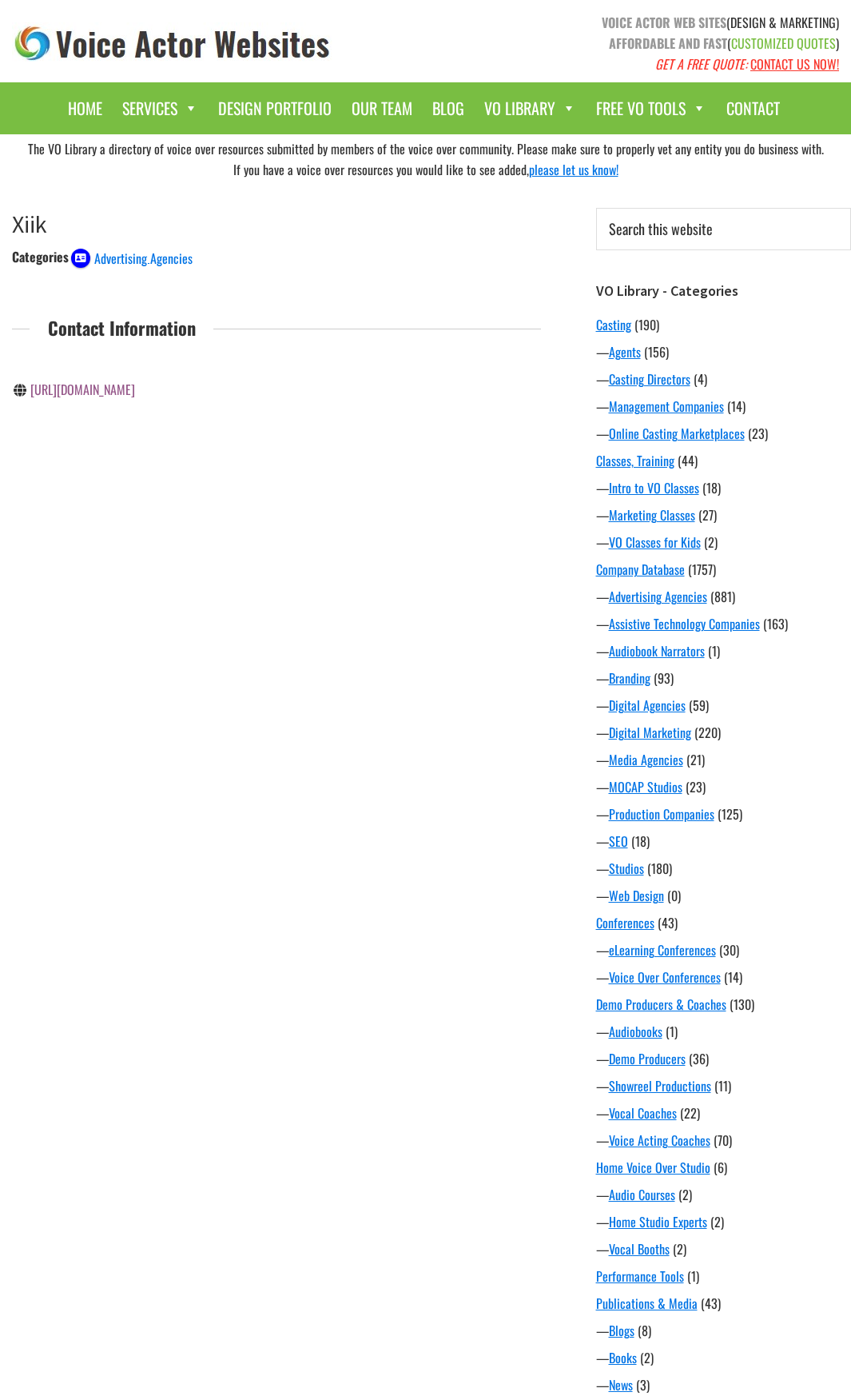
click at [104, 391] on link "[URL][DOMAIN_NAME]" at bounding box center [82, 389] width 104 height 19
click at [135, 388] on link "[URL][DOMAIN_NAME]" at bounding box center [82, 389] width 104 height 19
click at [262, 499] on main "Wunderman [DATE] by Voice Actor Websites Categories Advertising Agencies Contac…" at bounding box center [276, 346] width 553 height 324
click at [115, 389] on link "http://wrightedge.com/" at bounding box center [82, 389] width 104 height 19
click at [322, 462] on main "Wright Edge January 6, 2021 by Voice Actor Websites Categories Advertising Agen…" at bounding box center [276, 346] width 553 height 324
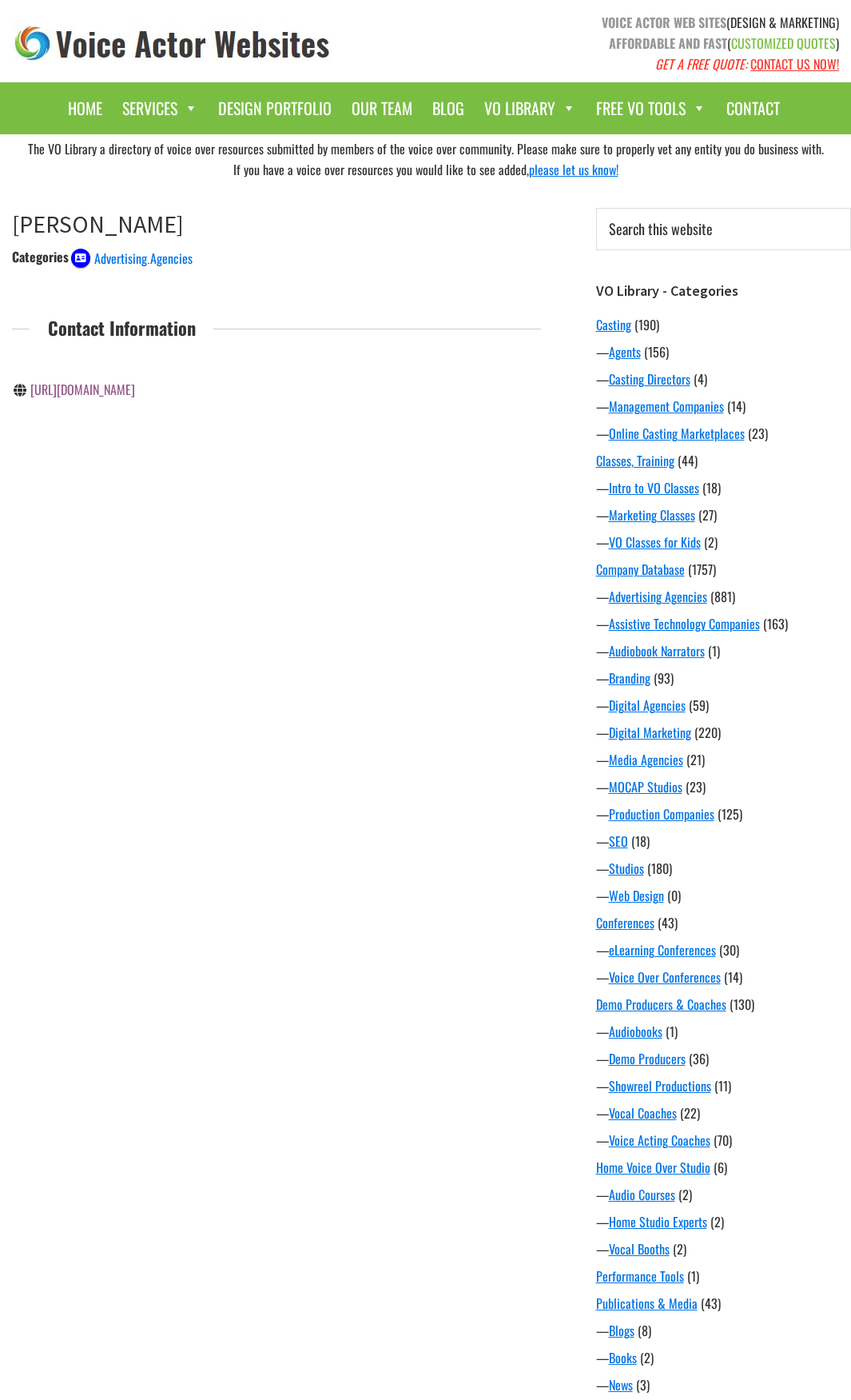
click at [135, 387] on link "[URL][DOMAIN_NAME]" at bounding box center [82, 389] width 104 height 19
click at [110, 515] on link "[URL][DOMAIN_NAME]" at bounding box center [82, 509] width 104 height 19
click at [365, 640] on div "The VO Library a directory of voice over resources submitted by members of the …" at bounding box center [425, 903] width 851 height 1537
drag, startPoint x: 137, startPoint y: 471, endPoint x: 33, endPoint y: 465, distance: 104.2
click at [33, 465] on div "enquiries@wpp.com" at bounding box center [138, 469] width 253 height 21
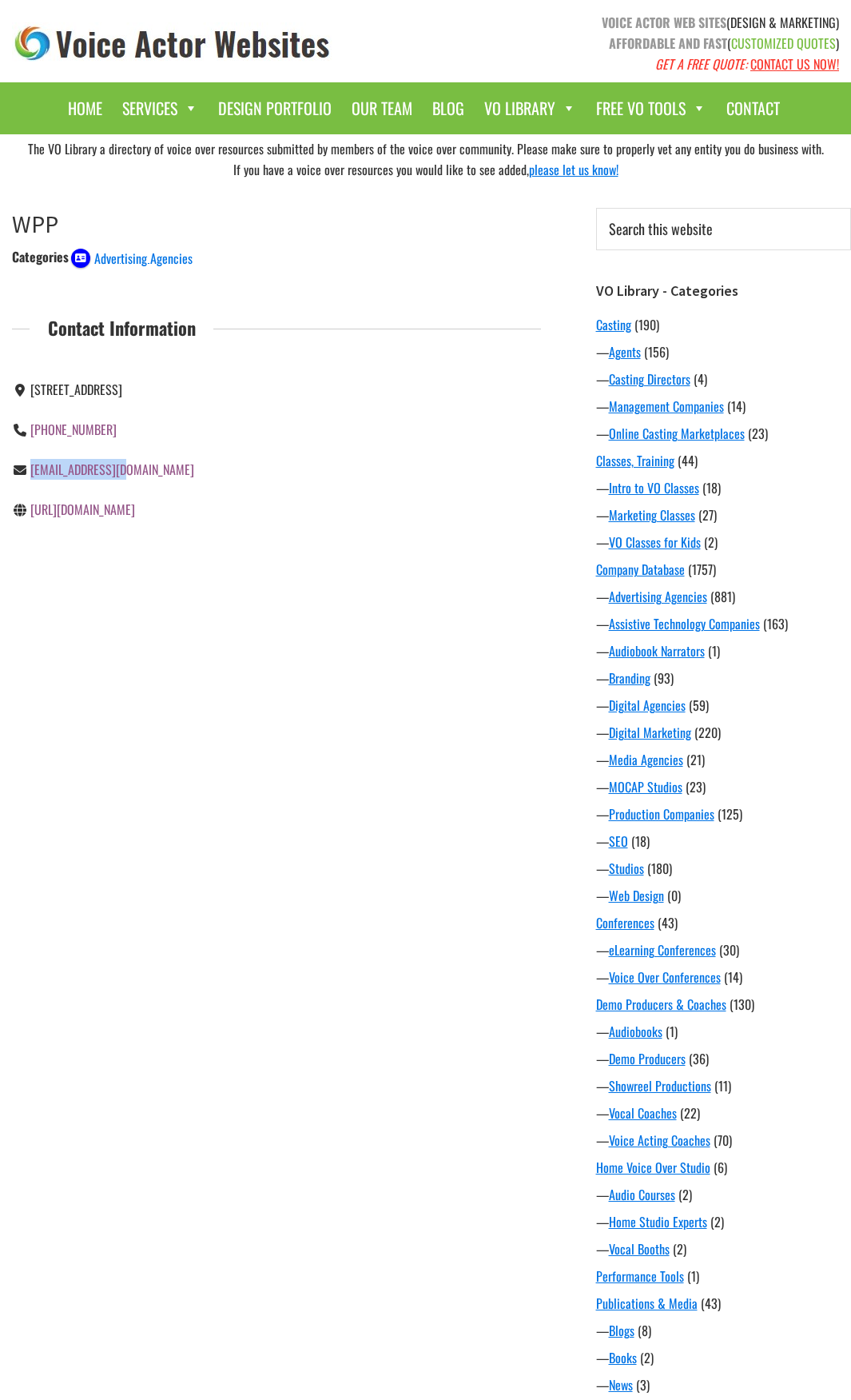
copy link "enquiries@wpp.com"
click at [322, 548] on div "Categories Advertising Agencies Contact Information 27 Farm Street, London, UK …" at bounding box center [277, 400] width 529 height 309
drag, startPoint x: 187, startPoint y: 514, endPoint x: 29, endPoint y: 513, distance: 158.0
click at [29, 513] on div "[URL][DOMAIN_NAME]" at bounding box center [138, 509] width 253 height 21
copy link "http://www.wondersauce.com/"
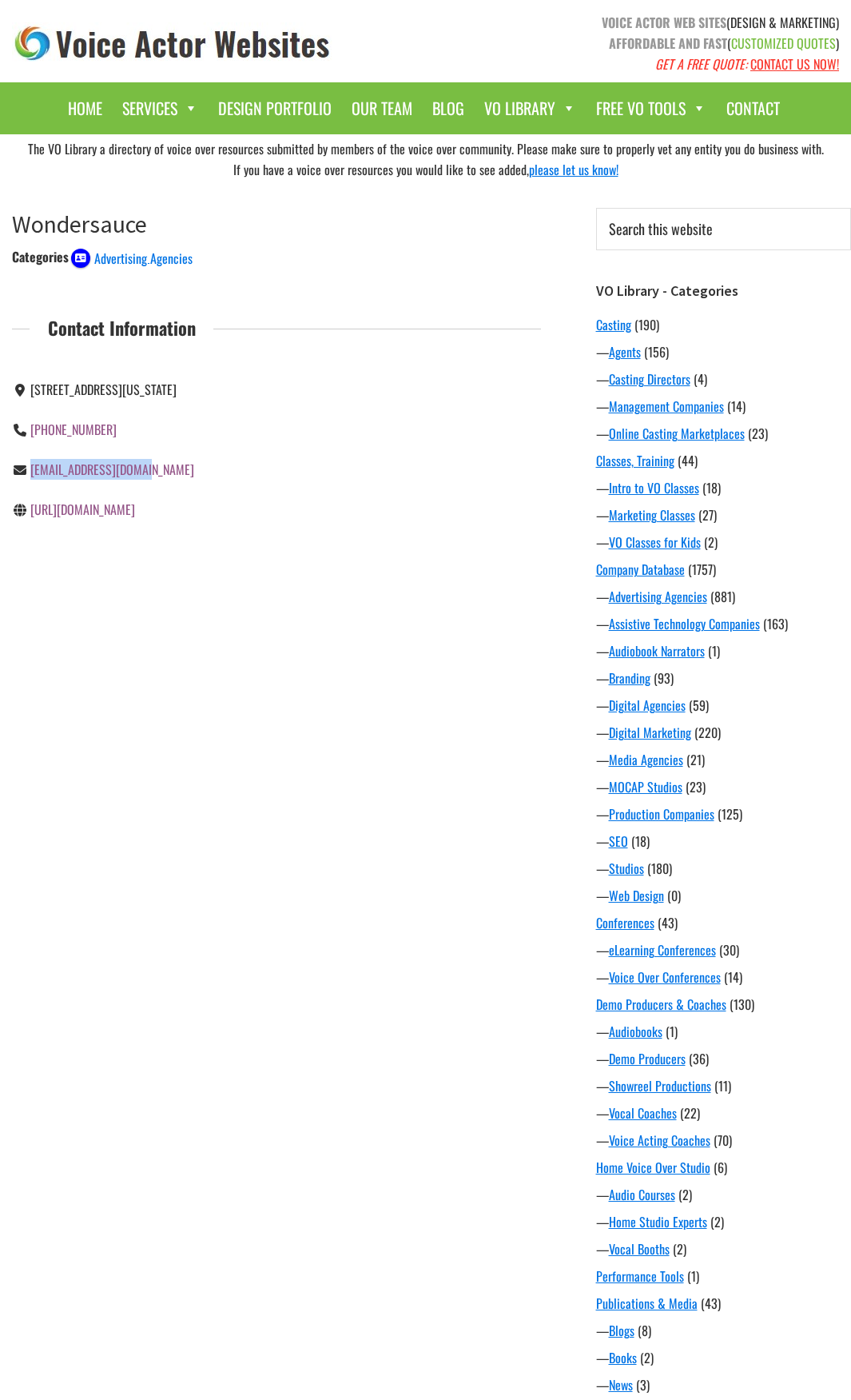
drag, startPoint x: 161, startPoint y: 470, endPoint x: 33, endPoint y: 468, distance: 128.0
click at [33, 468] on div "hello@wondersauce.com" at bounding box center [138, 469] width 253 height 21
copy link "hello@wondersauce.com"
click at [315, 436] on div "45 W 25th Street, 6th Floor, New York, NY 10010 1-646-756-5410 hello@wondersauc…" at bounding box center [276, 449] width 553 height 160
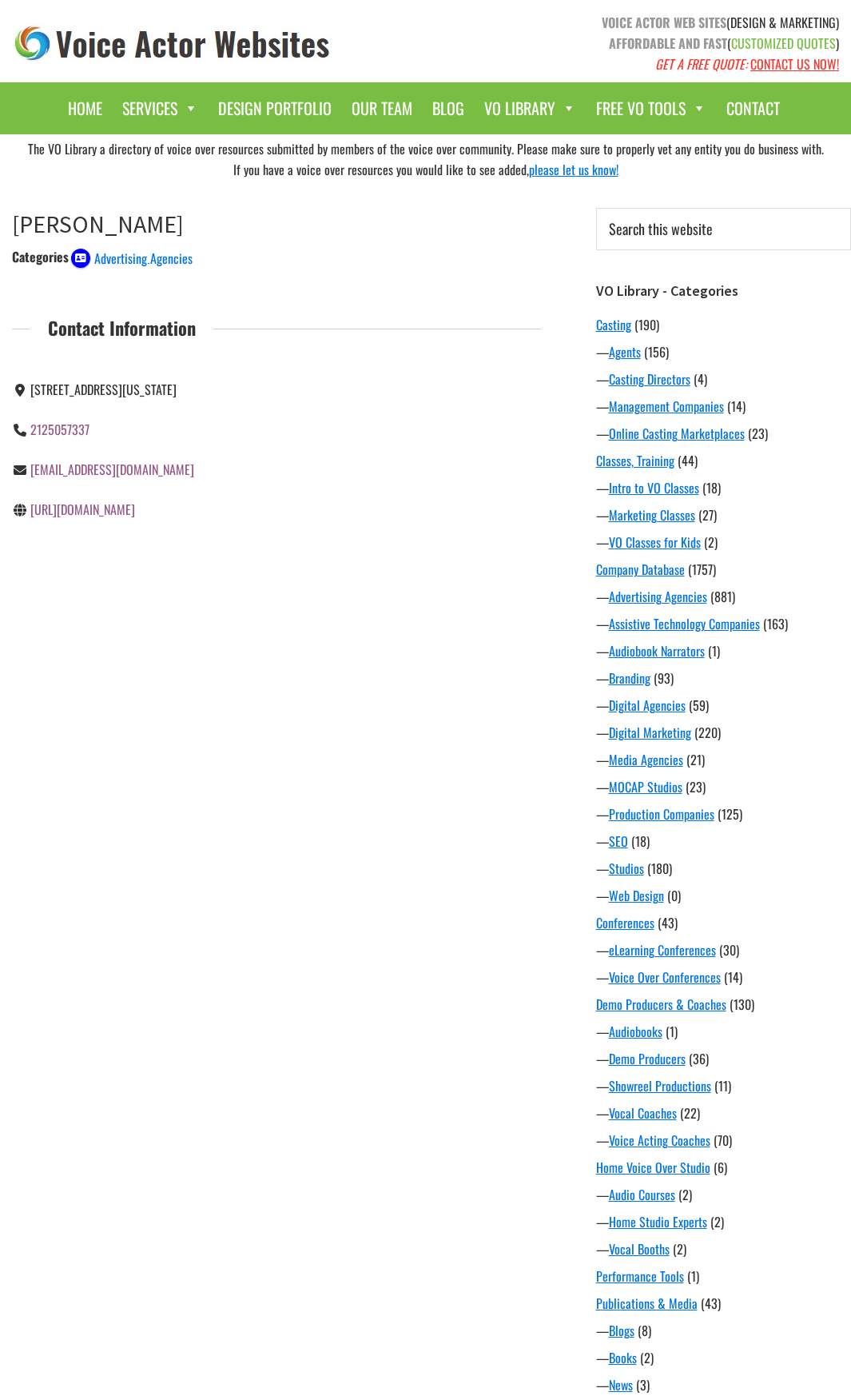
click at [115, 519] on link "[URL][DOMAIN_NAME]" at bounding box center [82, 509] width 104 height 19
click at [128, 386] on link "https://www.winningstrat.com/" at bounding box center [82, 389] width 104 height 19
click at [122, 392] on link "http://williamsrandall.com/" at bounding box center [82, 389] width 104 height 19
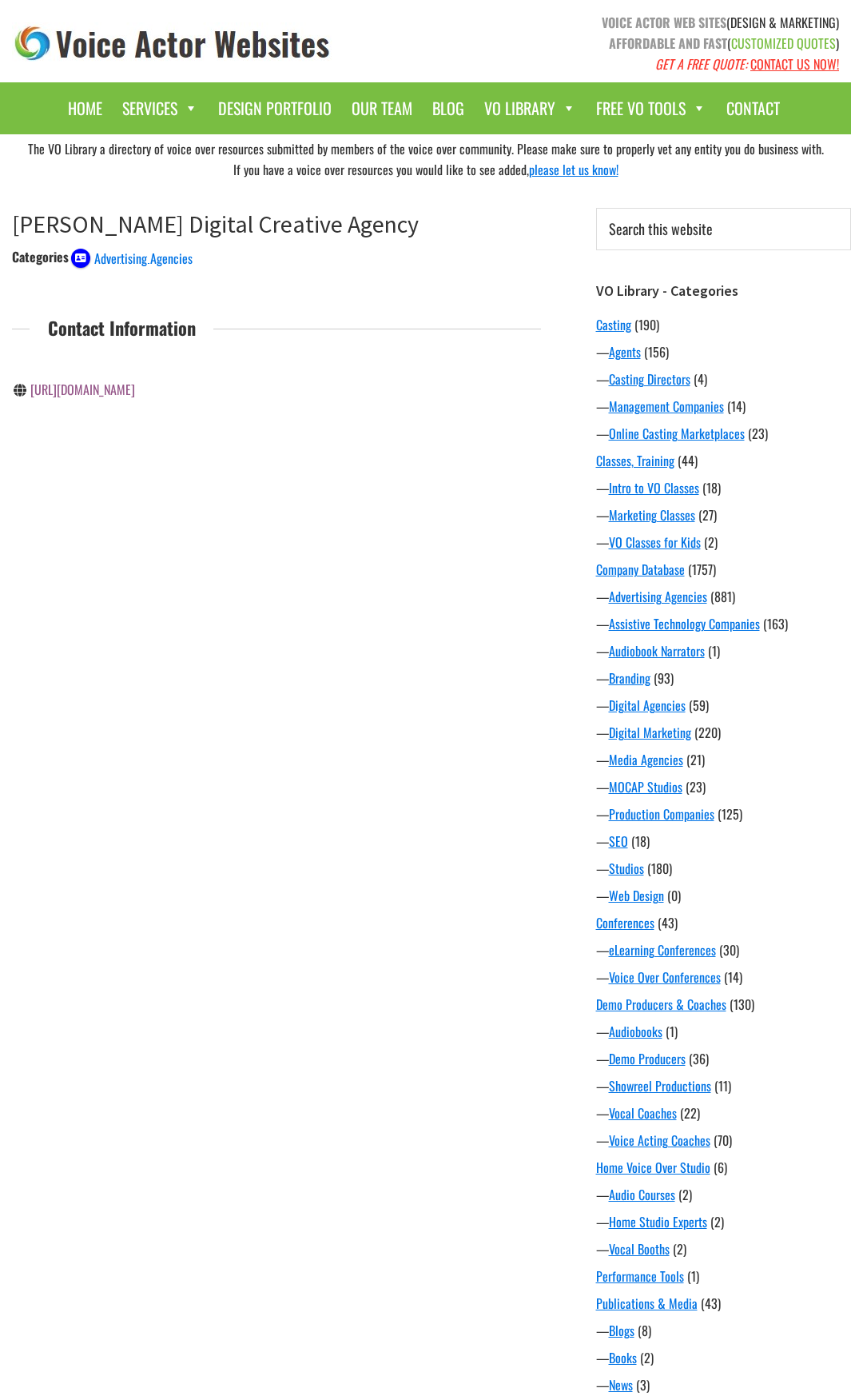
click at [135, 398] on link "[URL][DOMAIN_NAME]" at bounding box center [82, 389] width 104 height 19
click at [190, 727] on div "The VO Library a directory of voice over resources submitted by members of the …" at bounding box center [425, 903] width 851 height 1537
click at [106, 517] on link "https://www.wk.com/" at bounding box center [82, 509] width 104 height 19
click at [118, 430] on link "[URL][DOMAIN_NAME]" at bounding box center [82, 430] width 104 height 19
click at [126, 392] on link "[URL][DOMAIN_NAME]" at bounding box center [82, 389] width 104 height 19
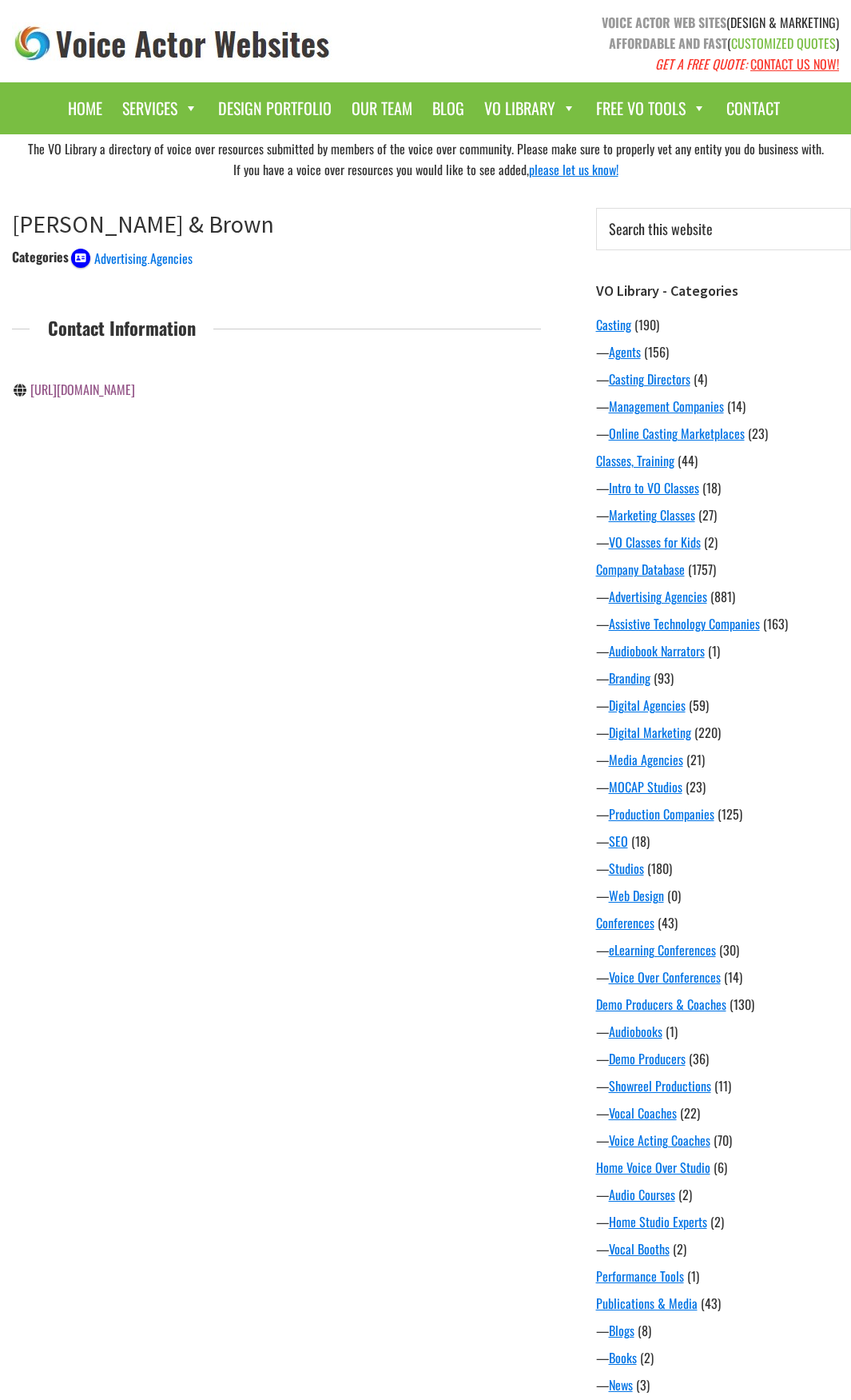
click at [135, 388] on link "https://www.westrumbrown.com/" at bounding box center [82, 389] width 104 height 19
click at [135, 395] on link "[URL][DOMAIN_NAME]" at bounding box center [82, 389] width 104 height 19
click at [135, 383] on link "[URL][DOMAIN_NAME]" at bounding box center [82, 389] width 104 height 19
click at [325, 586] on div "The VO Library a directory of voice over resources submitted by members of the …" at bounding box center [425, 903] width 851 height 1537
click at [97, 396] on link "[URL][DOMAIN_NAME]" at bounding box center [82, 389] width 104 height 19
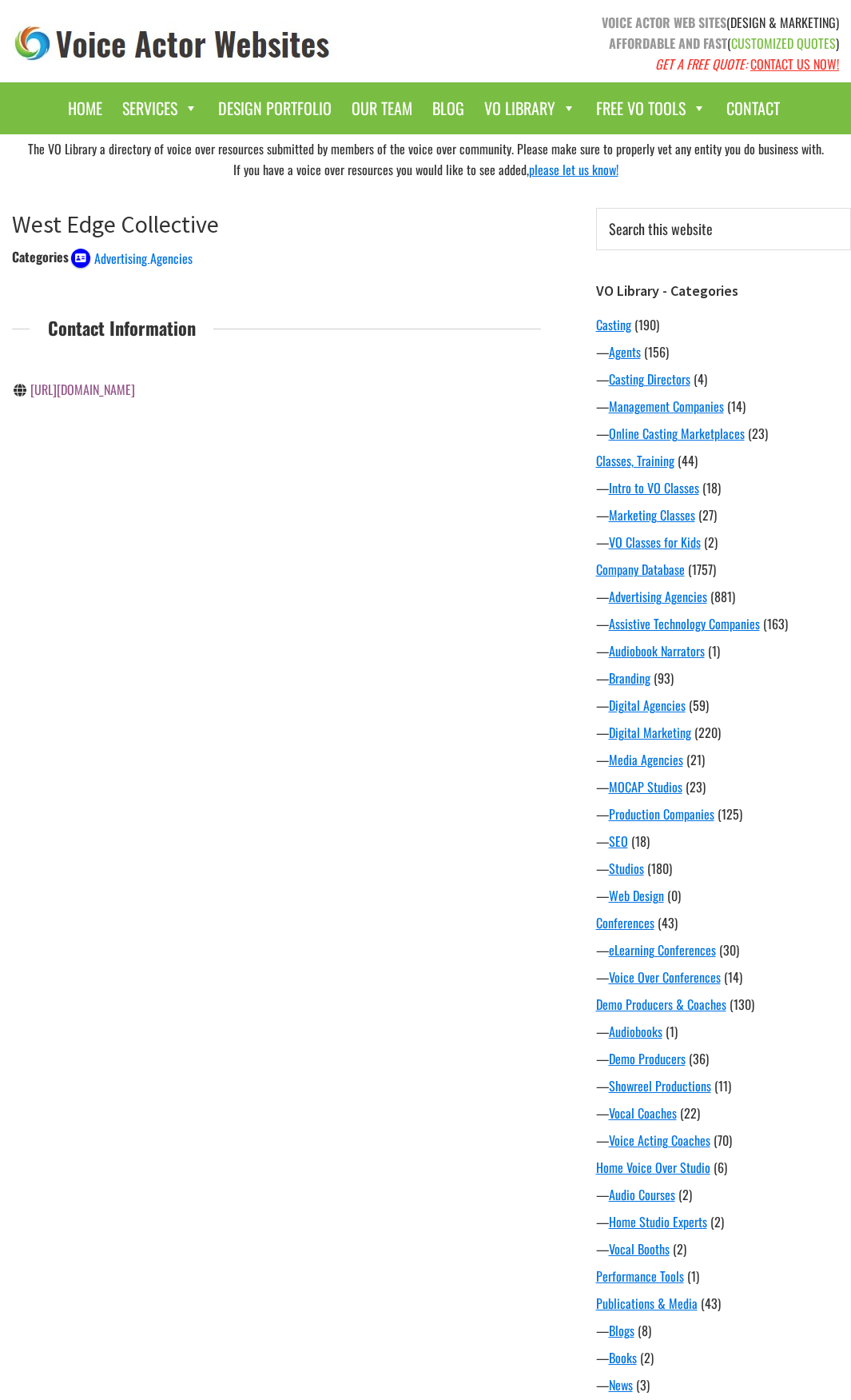
click at [185, 542] on div "The VO Library a directory of voice over resources submitted by members of the …" at bounding box center [425, 903] width 851 height 1537
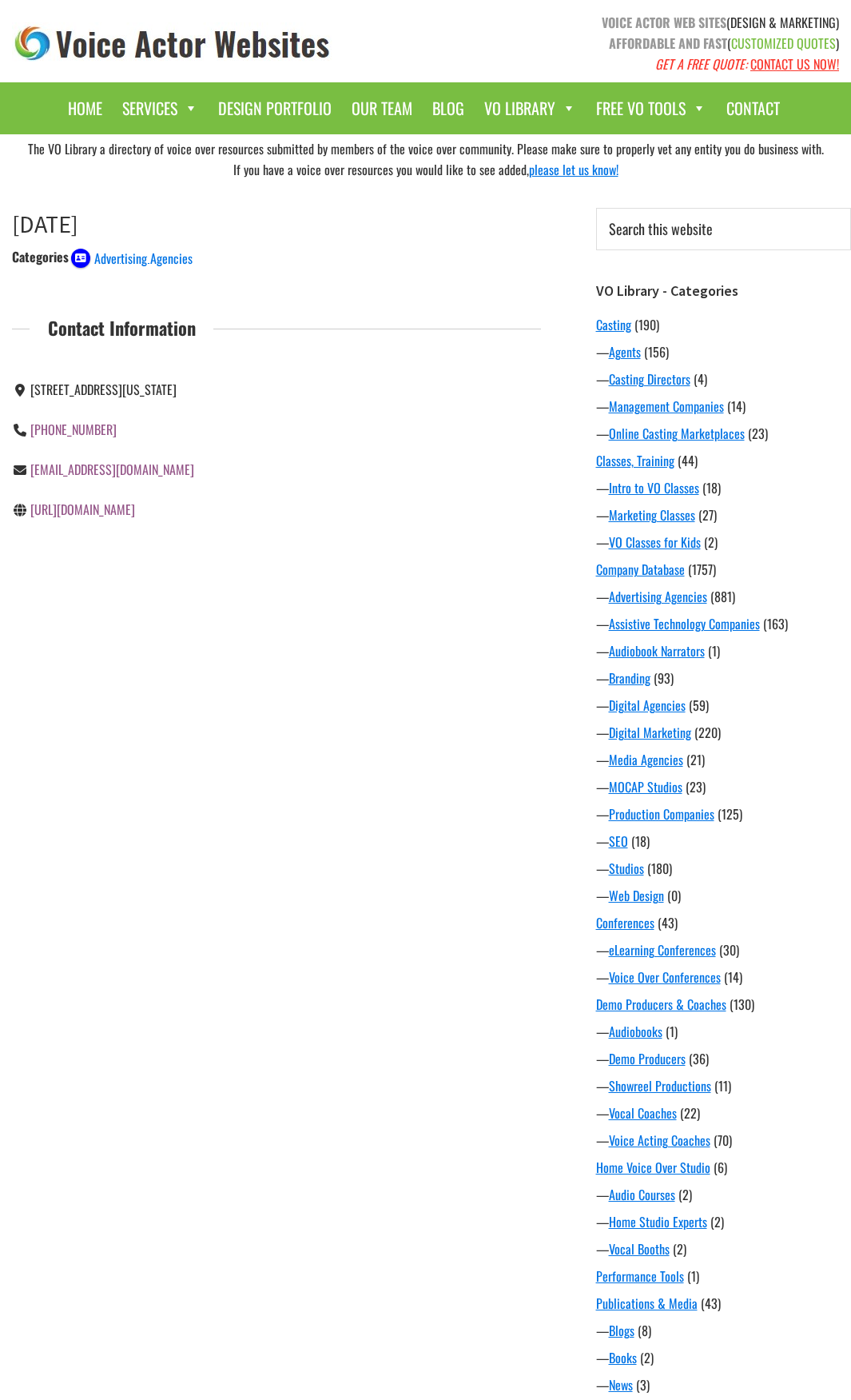
click at [100, 511] on link "http://wednesdayagency.com/" at bounding box center [82, 509] width 104 height 19
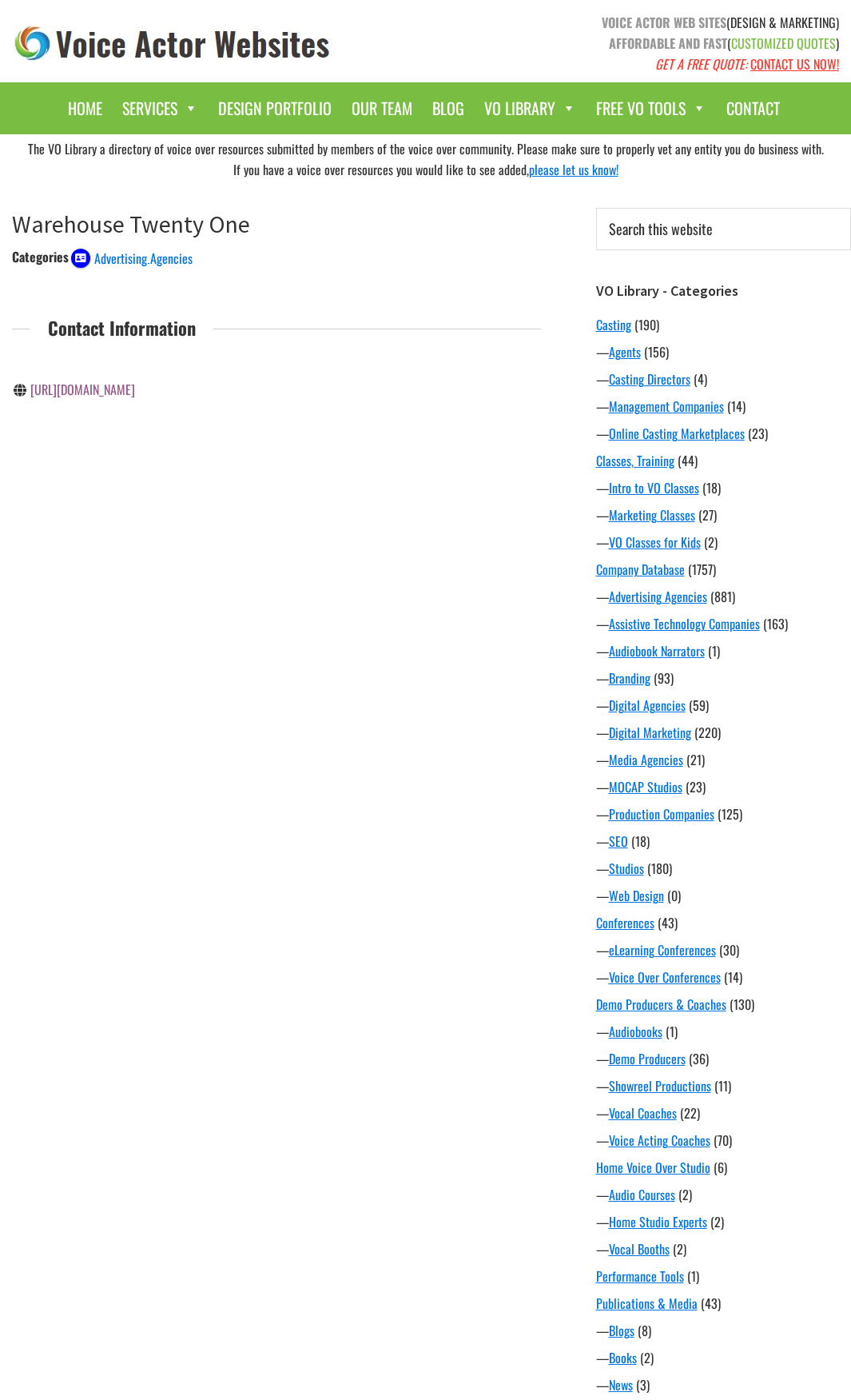
click at [135, 393] on link "[URL][DOMAIN_NAME]" at bounding box center [82, 389] width 104 height 19
click at [135, 392] on link "http://www.walshsheppard.com/" at bounding box center [82, 389] width 104 height 19
click at [110, 396] on link "[URL][DOMAIN_NAME]" at bounding box center [82, 389] width 104 height 19
click at [100, 390] on link "[URL][DOMAIN_NAME]" at bounding box center [82, 389] width 104 height 19
click at [110, 386] on link "[URL][DOMAIN_NAME]" at bounding box center [82, 389] width 104 height 19
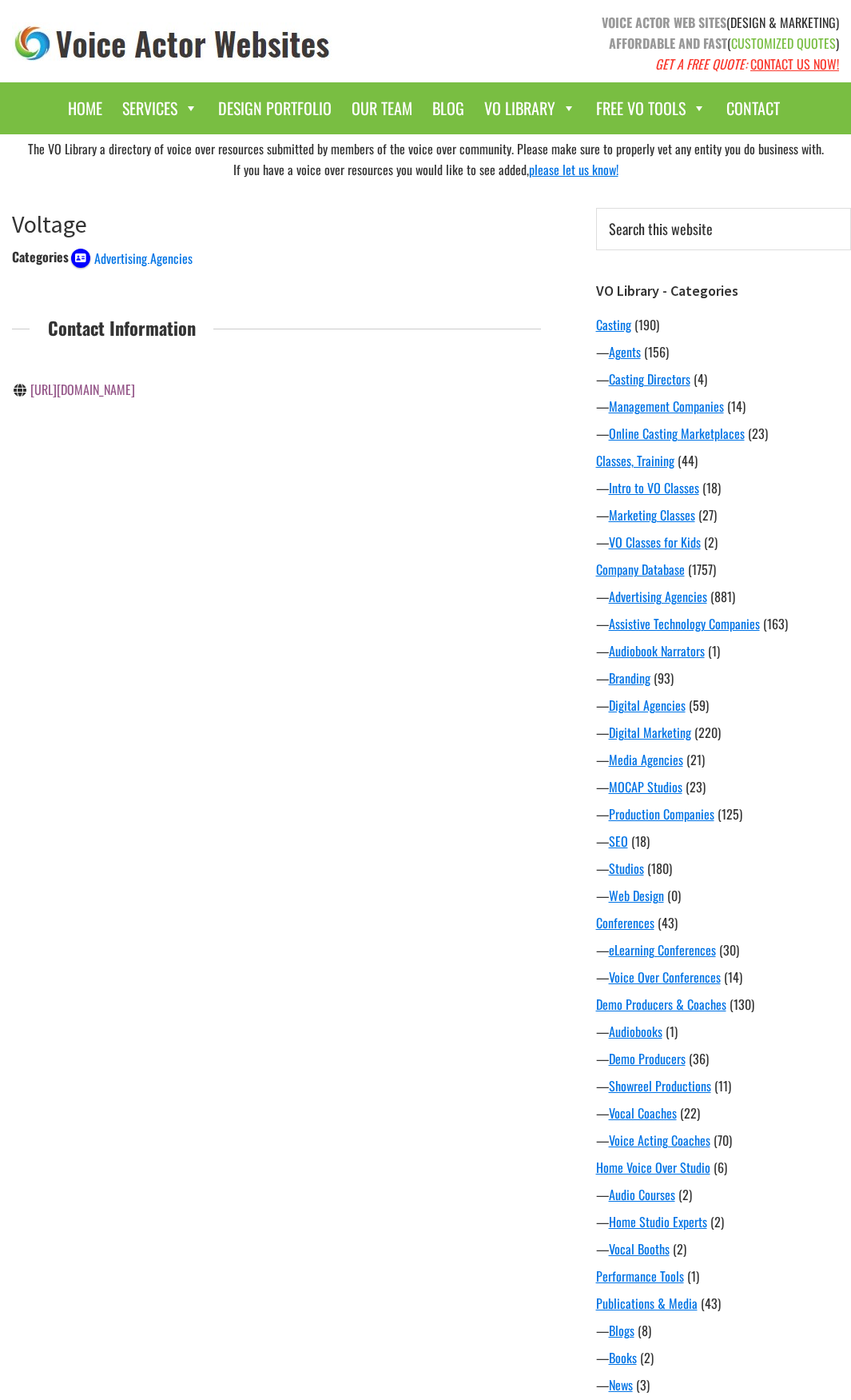
click at [347, 487] on main "Voltage January 8, 2021 by Voice Actor Websites Categories Advertising Agencies…" at bounding box center [276, 346] width 553 height 324
click at [92, 398] on link "[URL][DOMAIN_NAME]" at bounding box center [82, 389] width 104 height 19
